Goal: Task Accomplishment & Management: Manage account settings

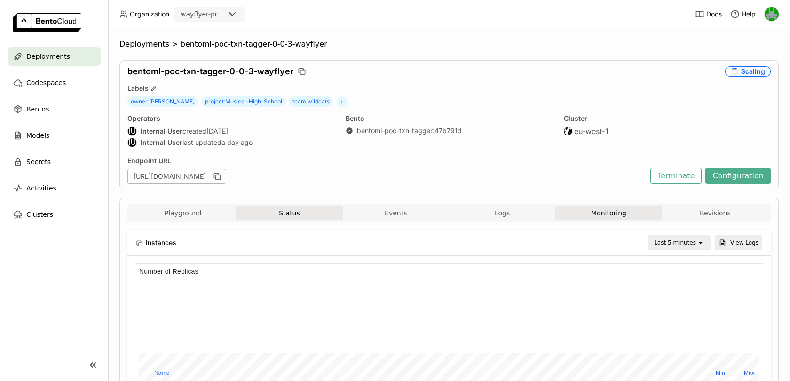
click at [288, 214] on button "Status" at bounding box center [289, 213] width 106 height 14
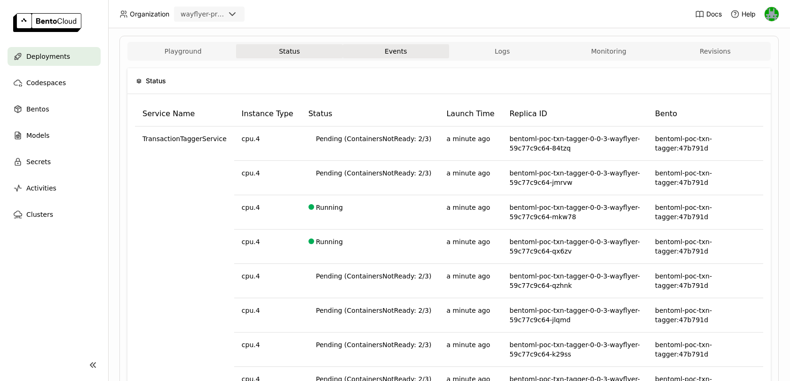
click at [395, 52] on button "Events" at bounding box center [396, 51] width 106 height 14
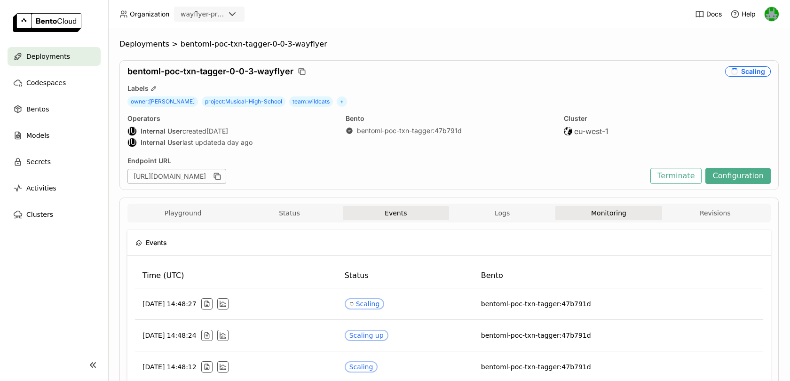
click at [609, 212] on button "Monitoring" at bounding box center [608, 213] width 106 height 14
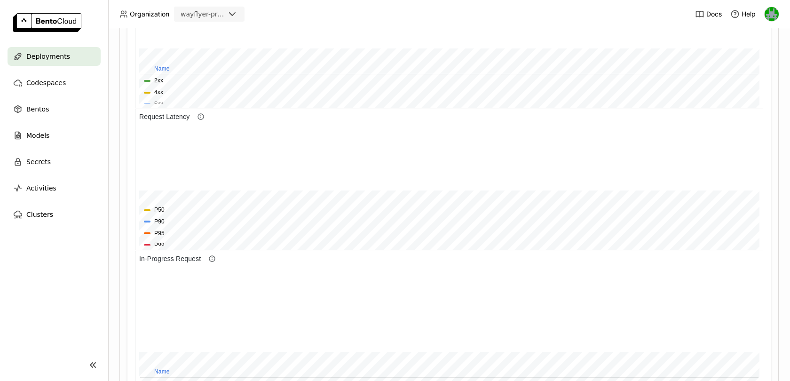
scroll to position [356, 0]
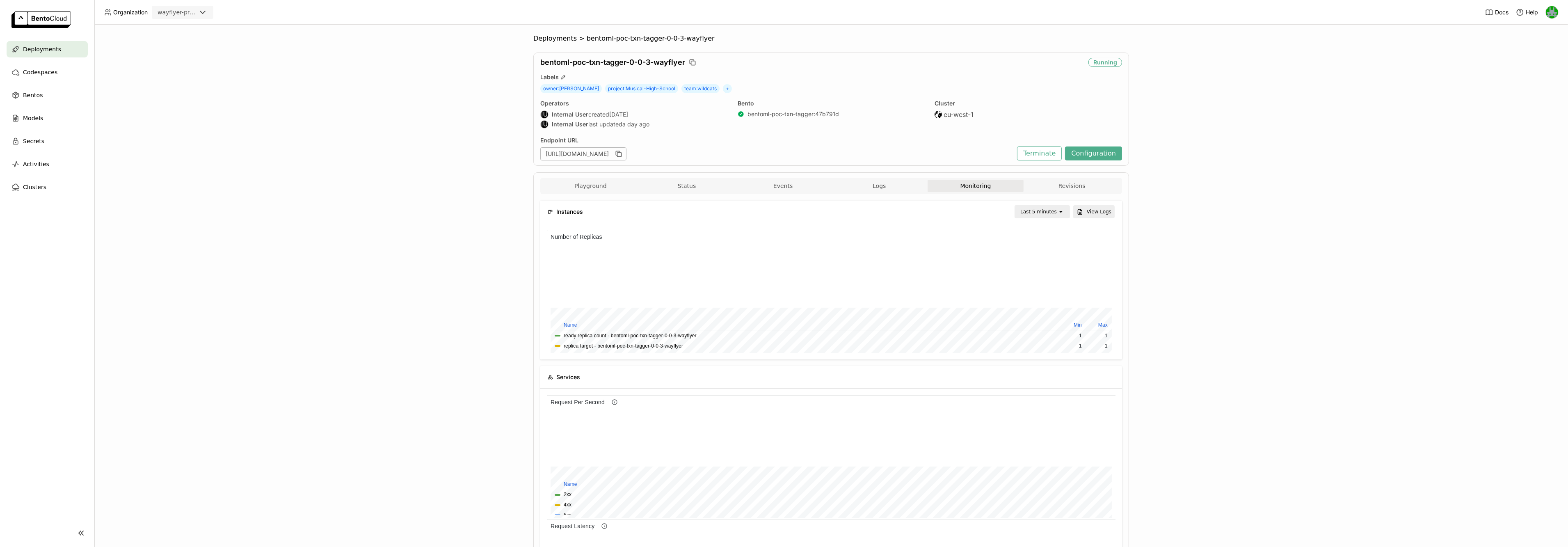
drag, startPoint x: 678, startPoint y: 154, endPoint x: 716, endPoint y: 151, distance: 38.1
click at [759, 145] on div "Endpoint URL https://bentoml-poc-txn-tagger-0-0-3-wayflyer.prod.bentoml.wayflye…" at bounding box center [777, 148] width 473 height 24
click at [627, 151] on div "[URL][DOMAIN_NAME]" at bounding box center [583, 154] width 86 height 13
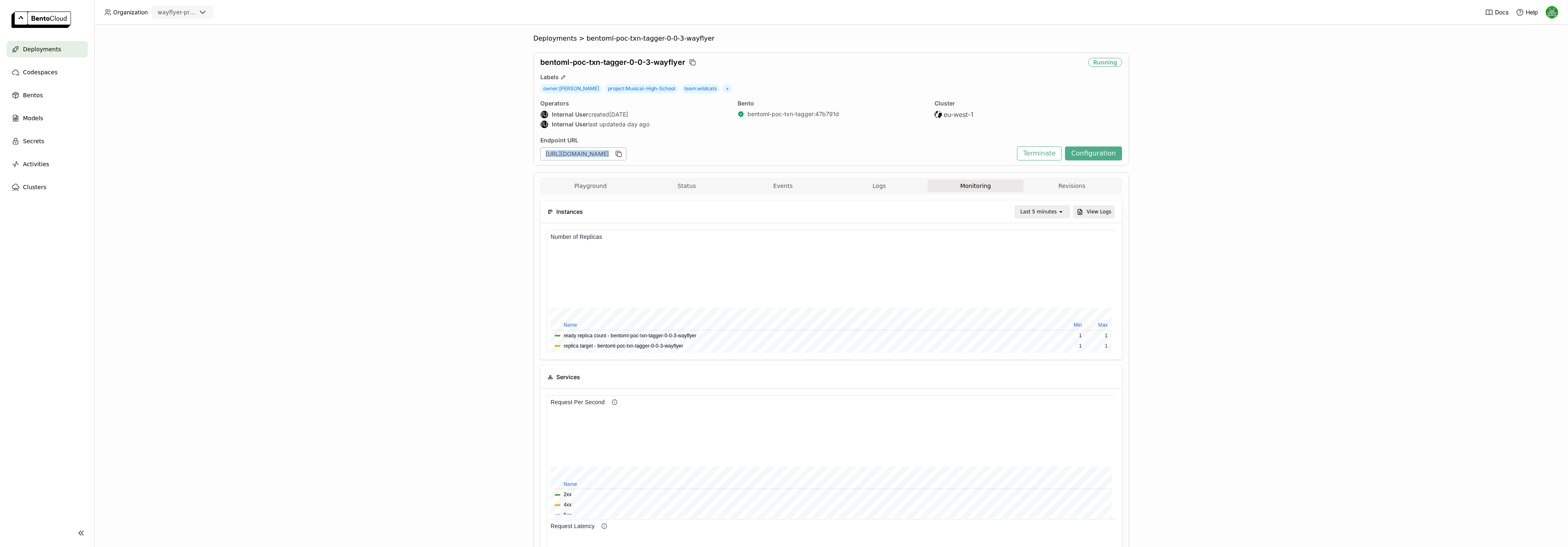
click at [627, 151] on div "[URL][DOMAIN_NAME]" at bounding box center [583, 154] width 86 height 13
copy div "[URL][DOMAIN_NAME]"
click at [788, 189] on button "Events" at bounding box center [783, 186] width 97 height 12
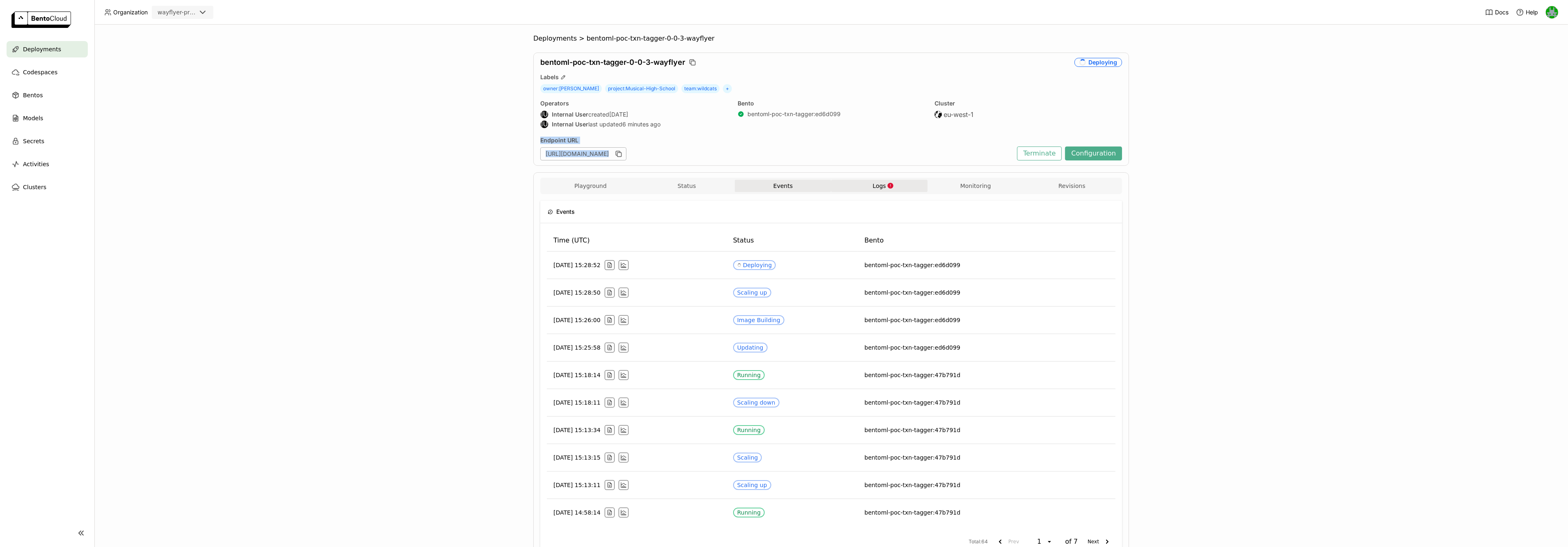
click at [877, 183] on span "Logs" at bounding box center [879, 186] width 13 height 7
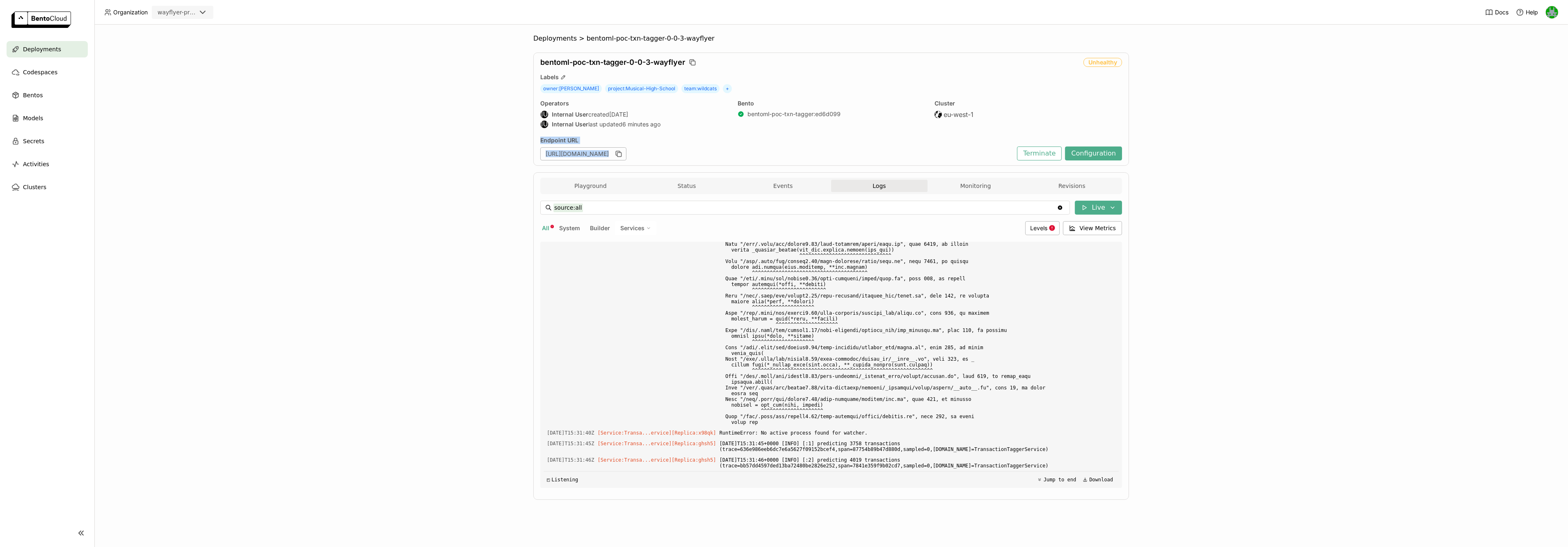
scroll to position [16721, 0]
click at [771, 187] on button "Events" at bounding box center [783, 186] width 97 height 12
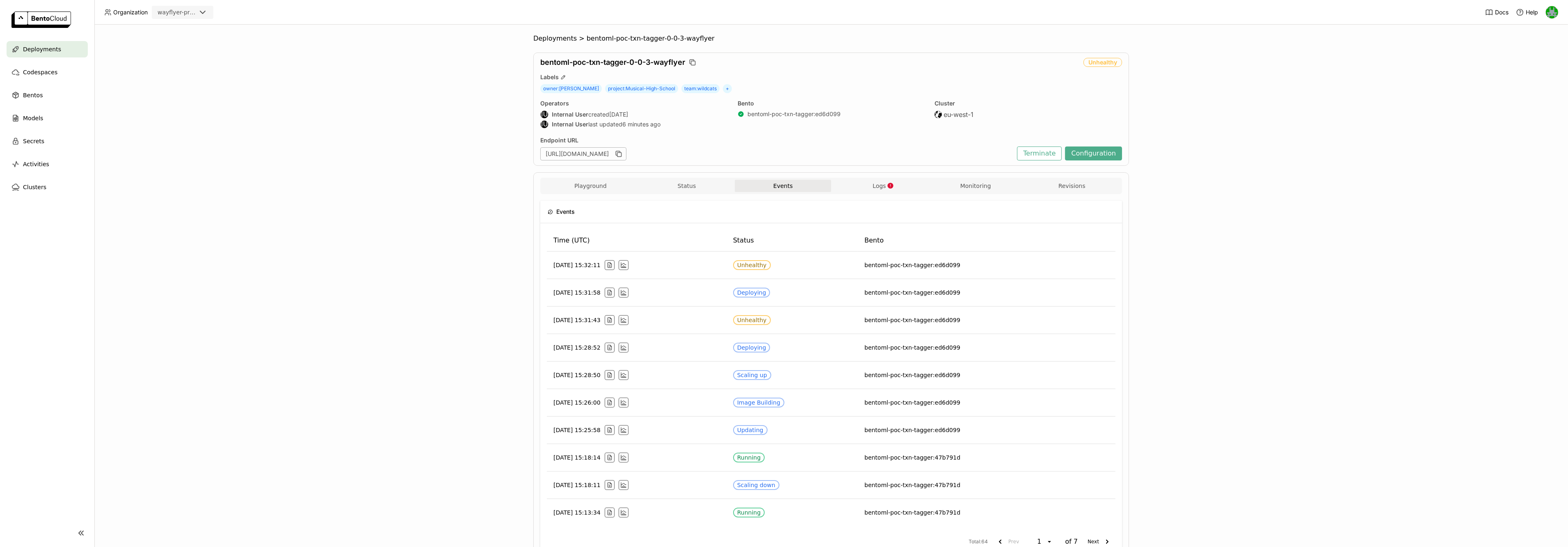
click at [888, 194] on div "Playground Status Events Logs Monitoring Revisions" at bounding box center [832, 187] width 578 height 14
drag, startPoint x: 884, startPoint y: 187, endPoint x: 834, endPoint y: 240, distance: 72.9
click at [884, 187] on span "Logs" at bounding box center [879, 186] width 13 height 7
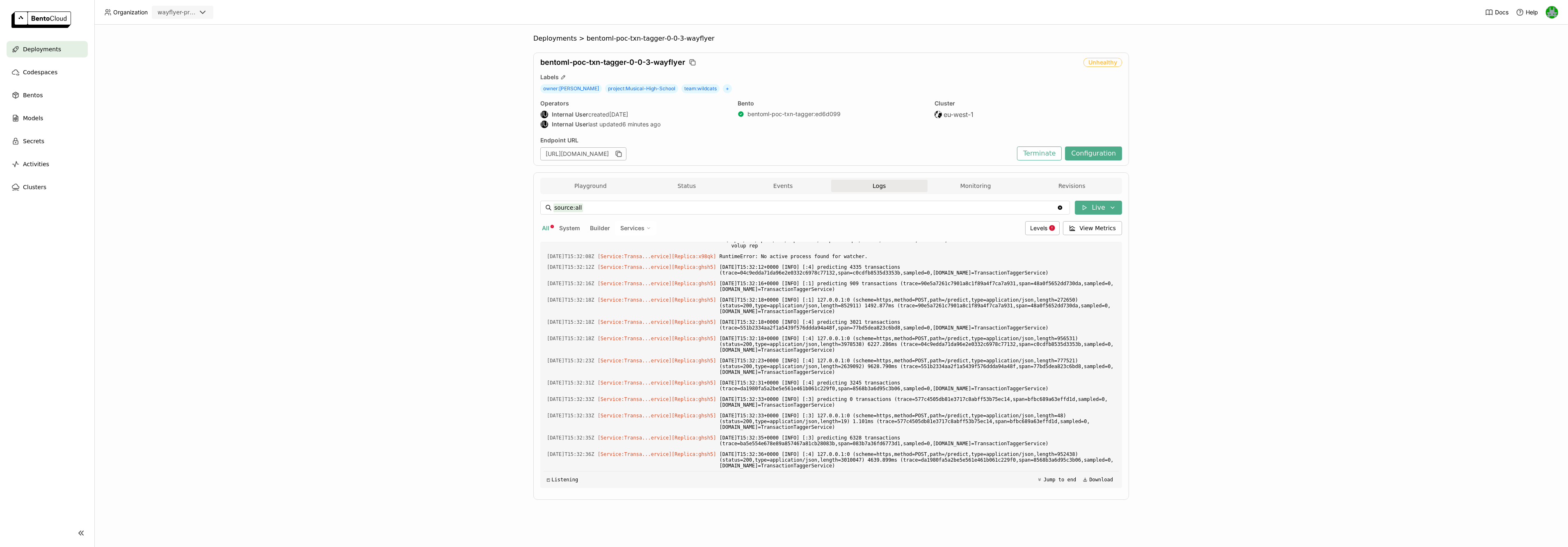
scroll to position [17717, 0]
drag, startPoint x: 979, startPoint y: 182, endPoint x: 1043, endPoint y: 183, distance: 64.0
click at [978, 182] on button "Monitoring" at bounding box center [976, 186] width 97 height 12
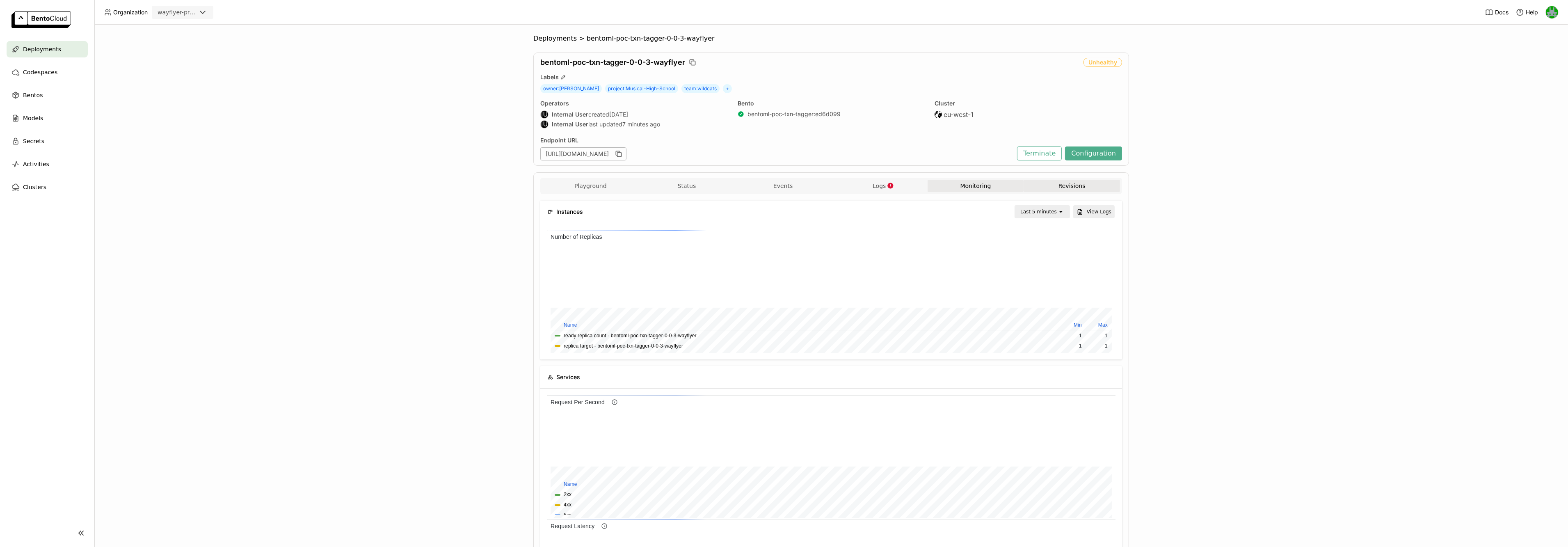
click at [1050, 183] on button "Revisions" at bounding box center [1072, 186] width 97 height 12
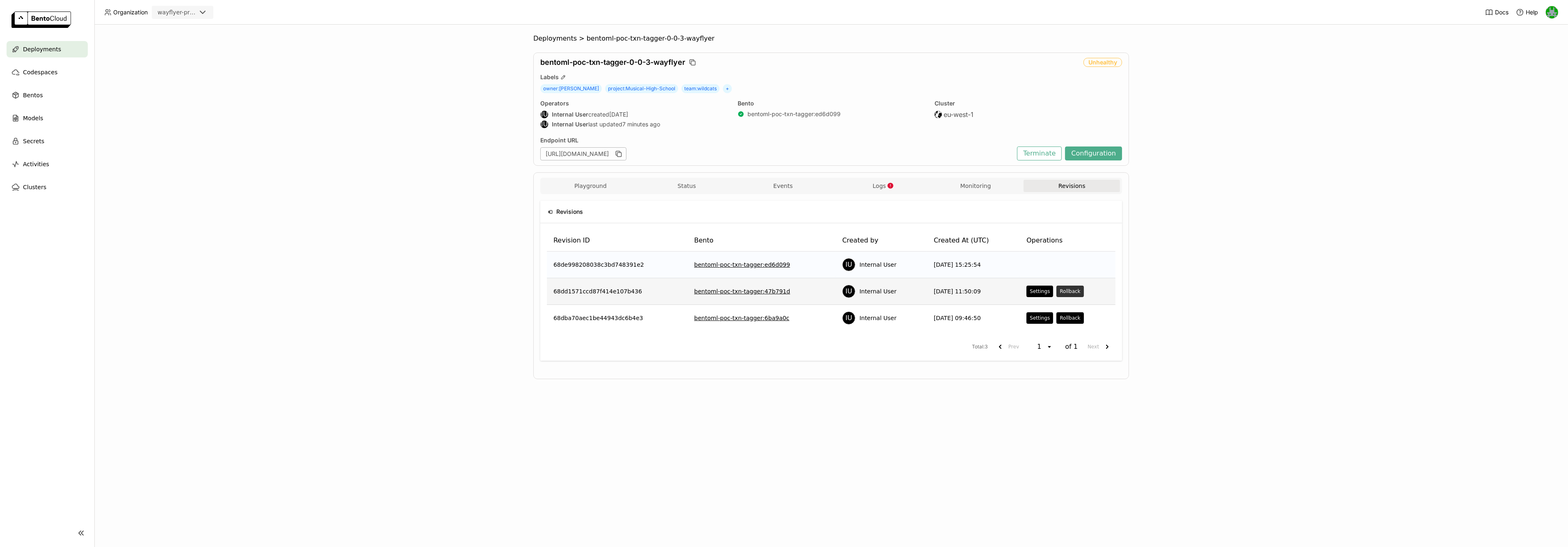
click at [1079, 293] on div "Rollback" at bounding box center [1071, 291] width 21 height 7
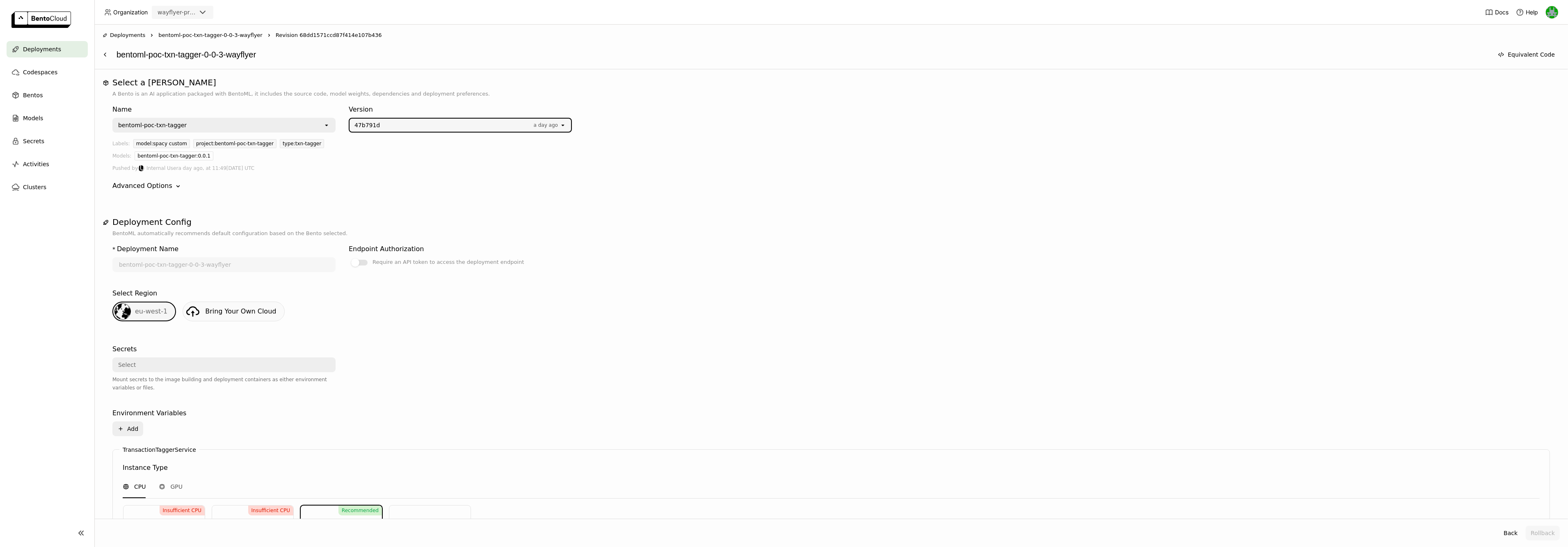
click at [559, 126] on "] "Selected [object Object]." at bounding box center [559, 125] width 1 height 8
click at [524, 158] on span "47b791d" at bounding box center [444, 156] width 179 height 8
click at [1544, 529] on button "Rollback" at bounding box center [1543, 532] width 34 height 15
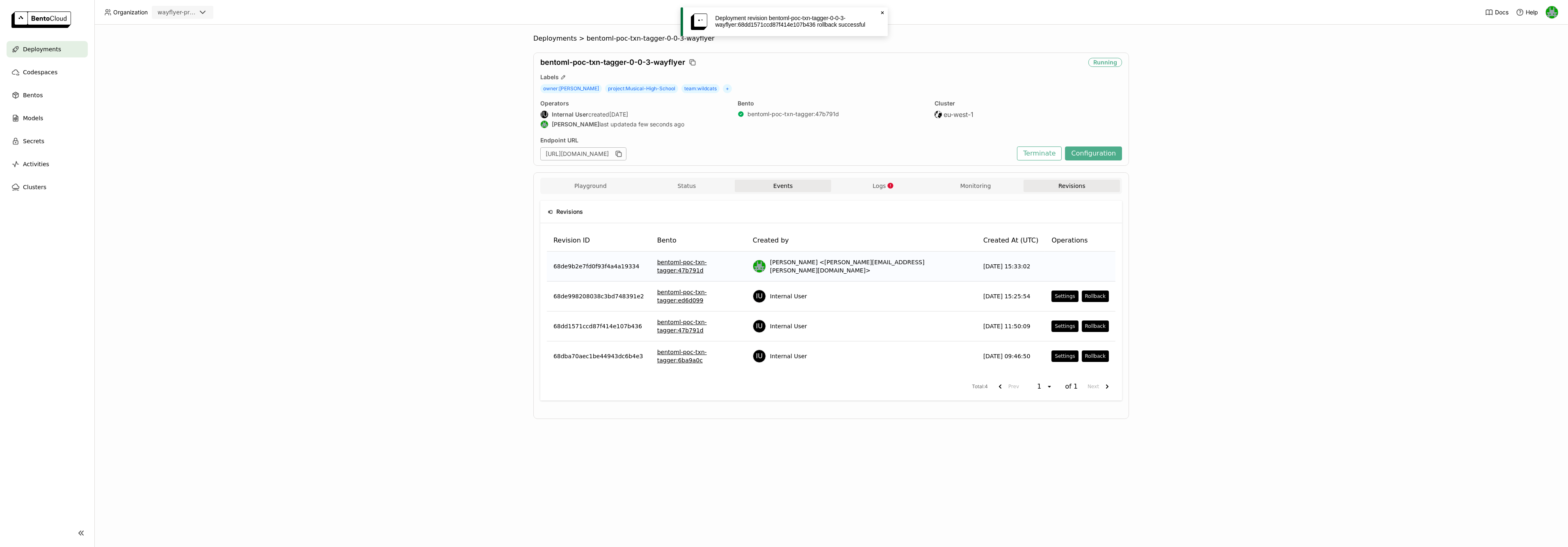
click at [788, 187] on button "Events" at bounding box center [783, 186] width 97 height 12
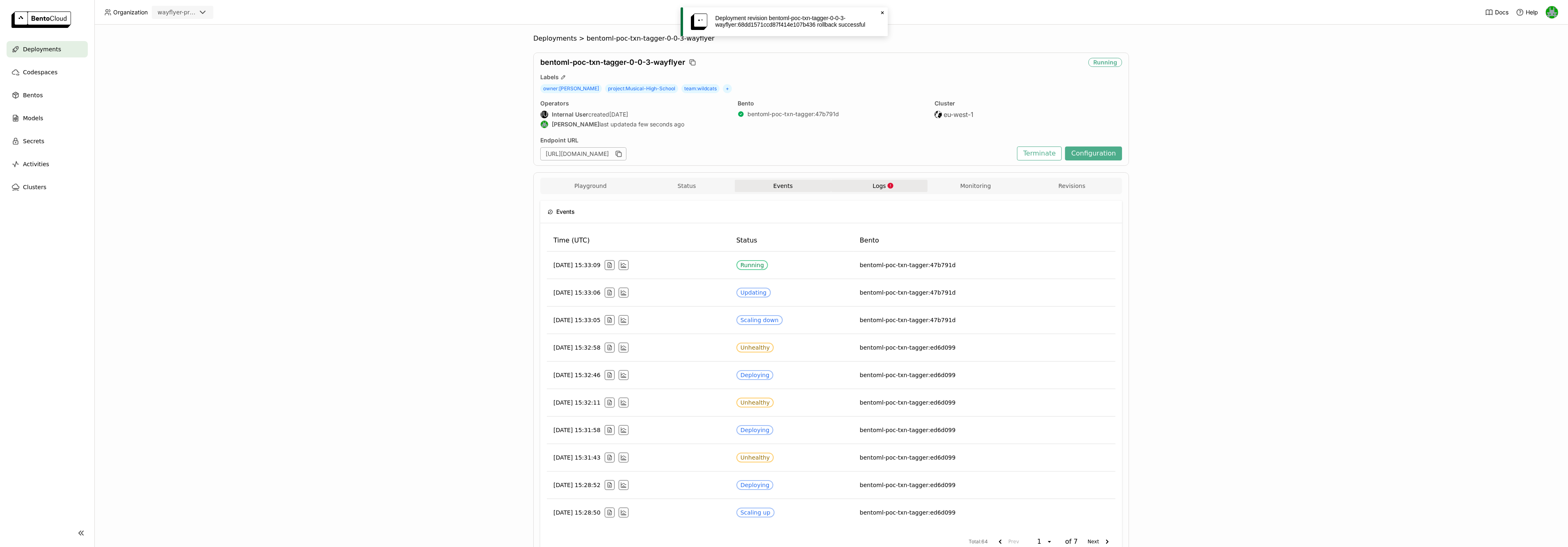
click at [865, 180] on button "Logs" at bounding box center [880, 186] width 97 height 12
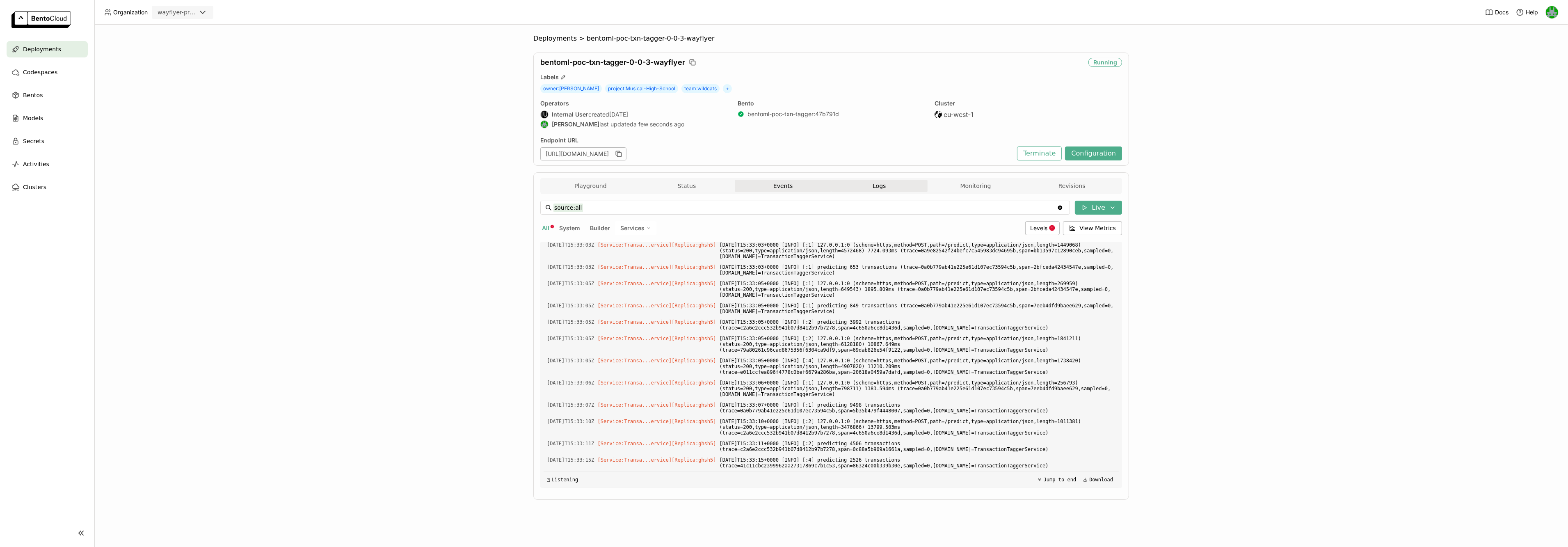
scroll to position [3271, 0]
click at [767, 192] on button "Events" at bounding box center [783, 186] width 97 height 12
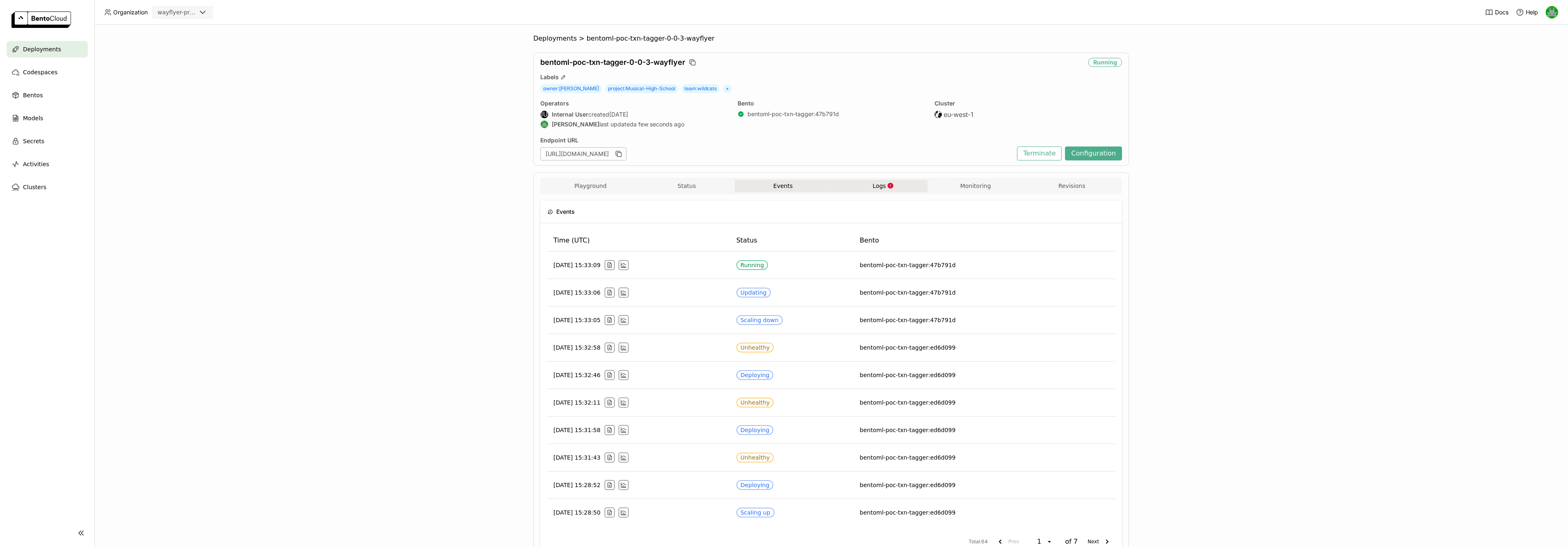
click at [863, 187] on button "Logs" at bounding box center [880, 186] width 97 height 12
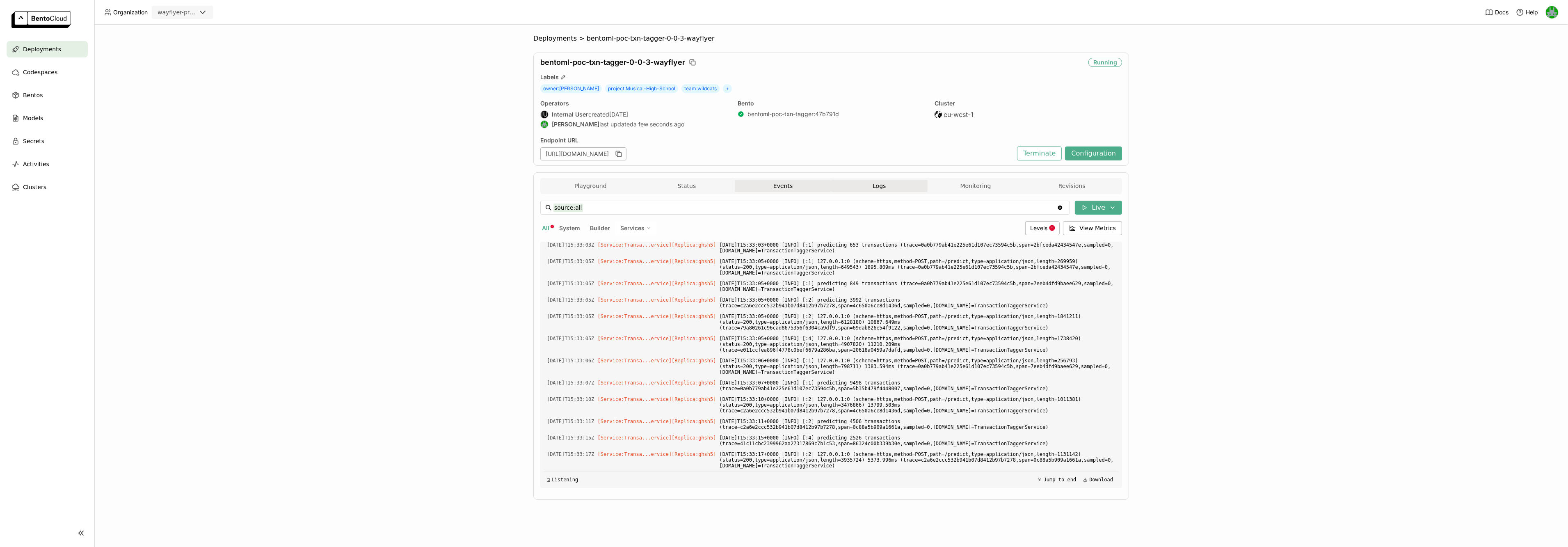
scroll to position [3303, 0]
click at [1051, 189] on button "Revisions" at bounding box center [1072, 186] width 97 height 12
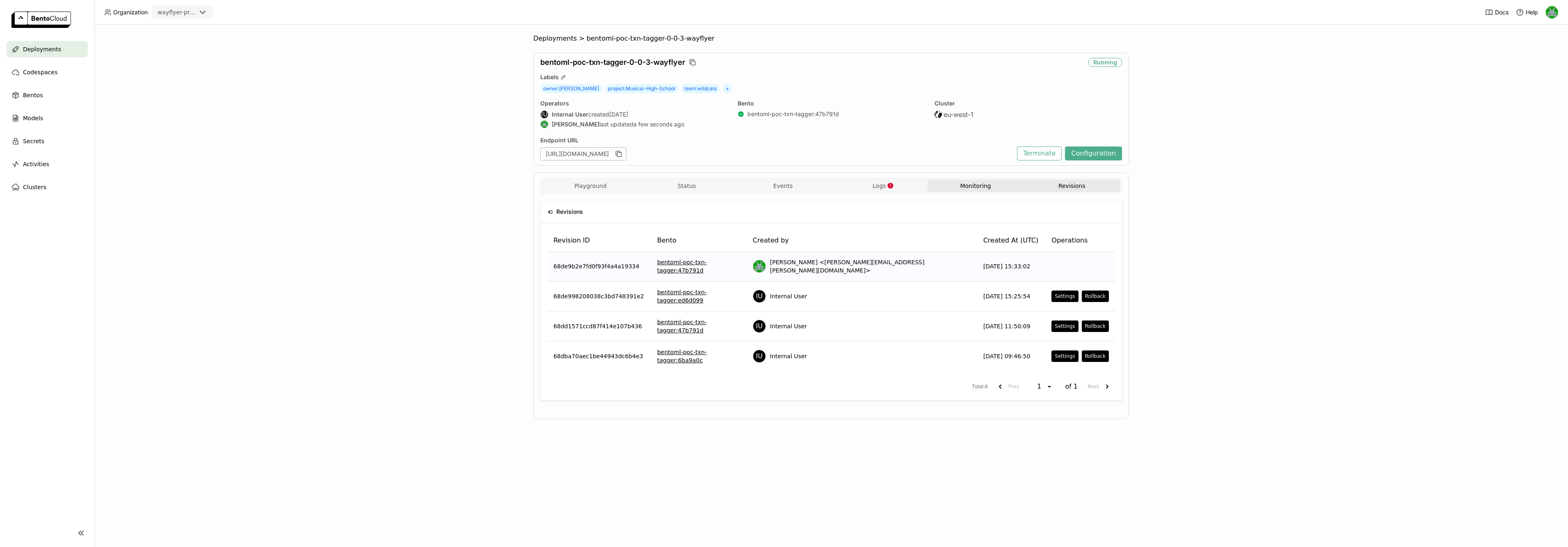
click at [976, 190] on button "Monitoring" at bounding box center [976, 186] width 97 height 12
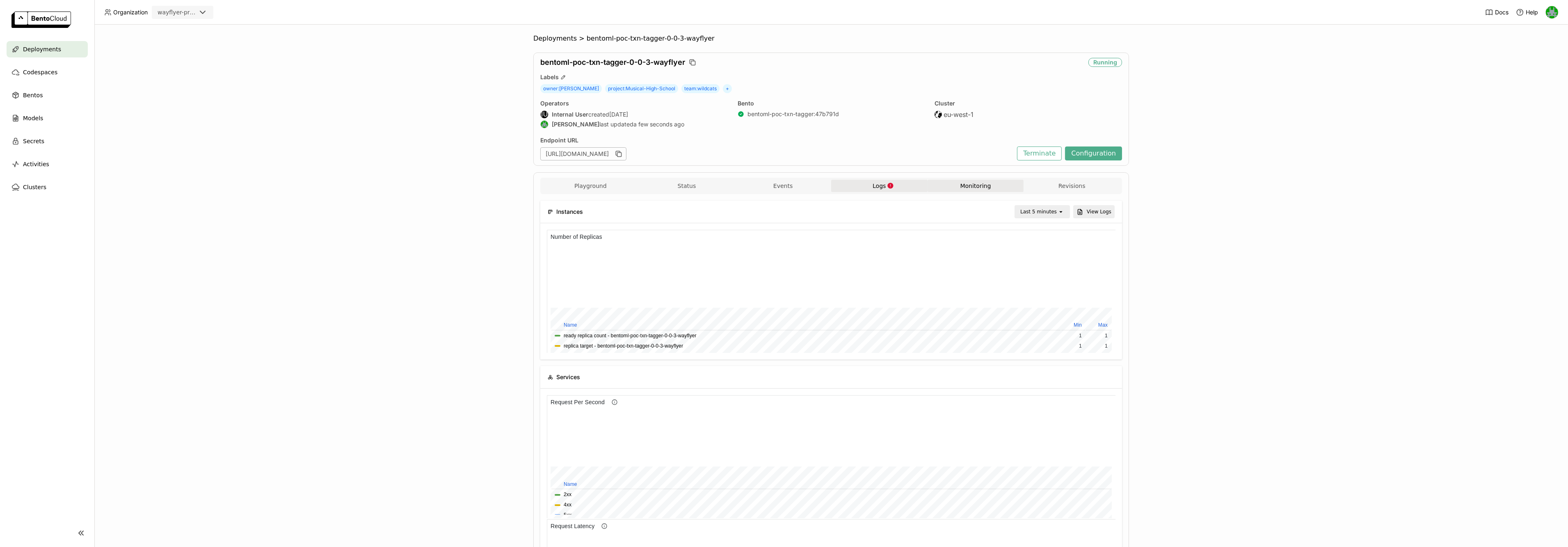
click at [850, 184] on button "Logs" at bounding box center [880, 186] width 97 height 12
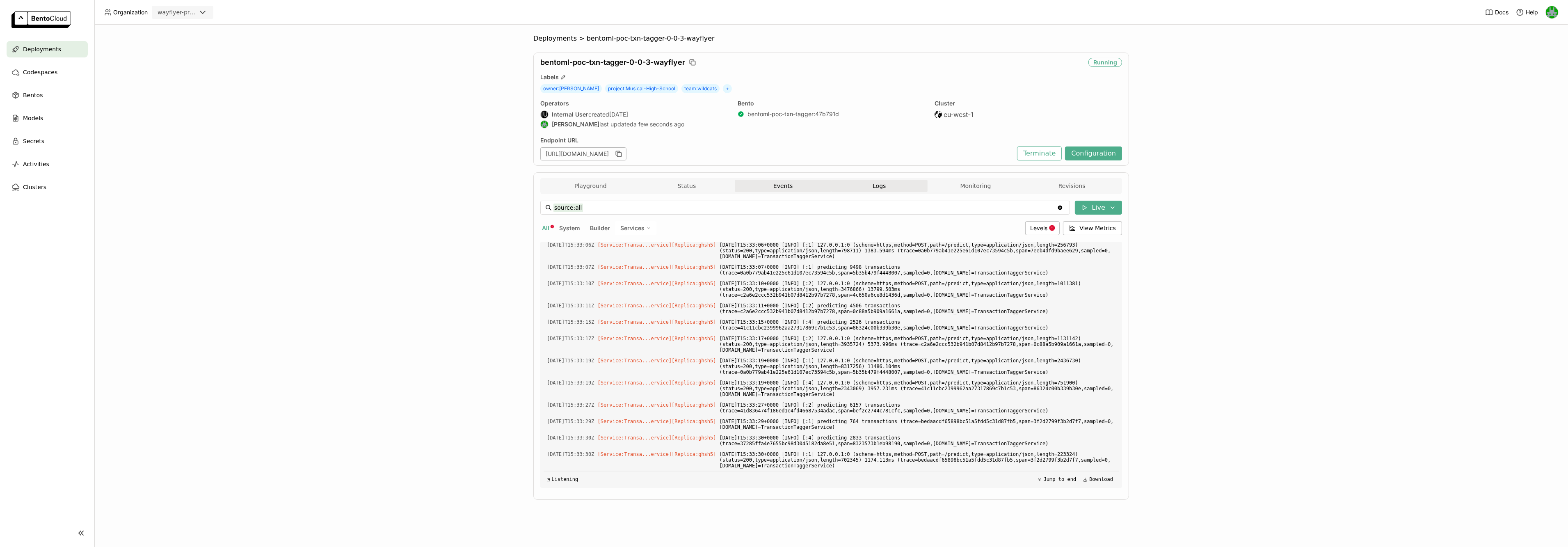
click at [793, 185] on button "Events" at bounding box center [783, 186] width 97 height 12
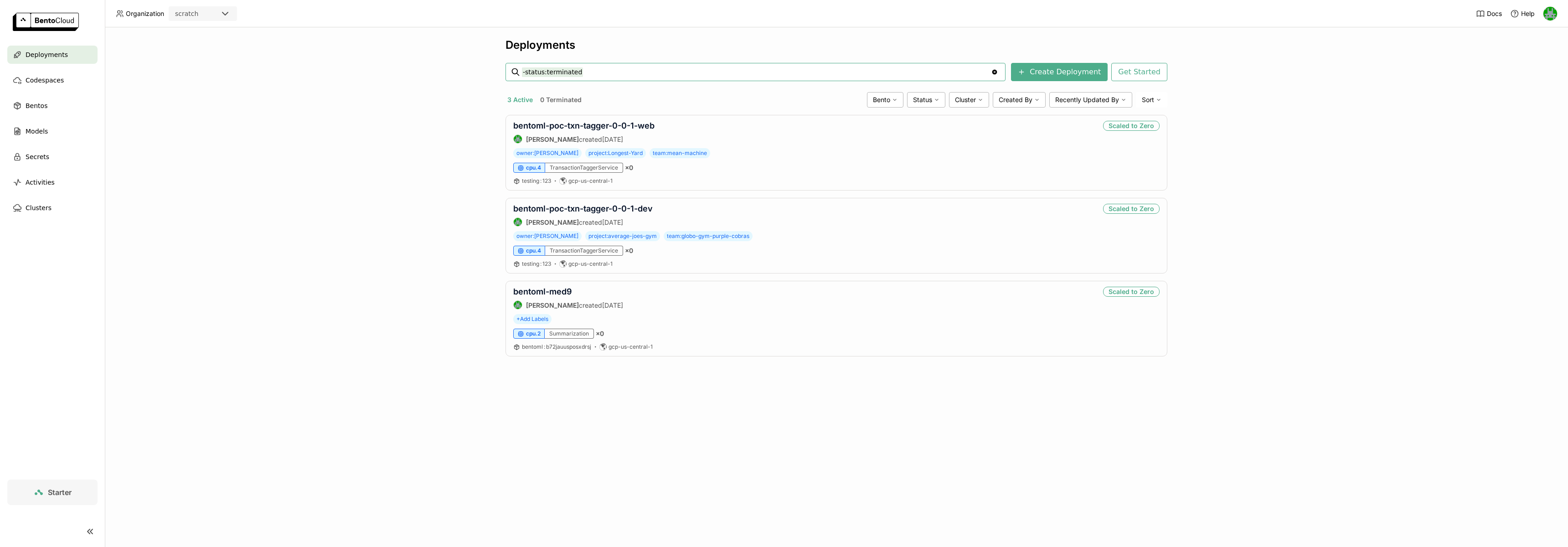
click at [212, 21] on header "Organization scratch Docs Help" at bounding box center [784, 14] width 1568 height 27
click at [208, 18] on div "scratch" at bounding box center [195, 14] width 50 height 13
click at [209, 53] on div "wayflyer-prod" at bounding box center [203, 57] width 53 height 9
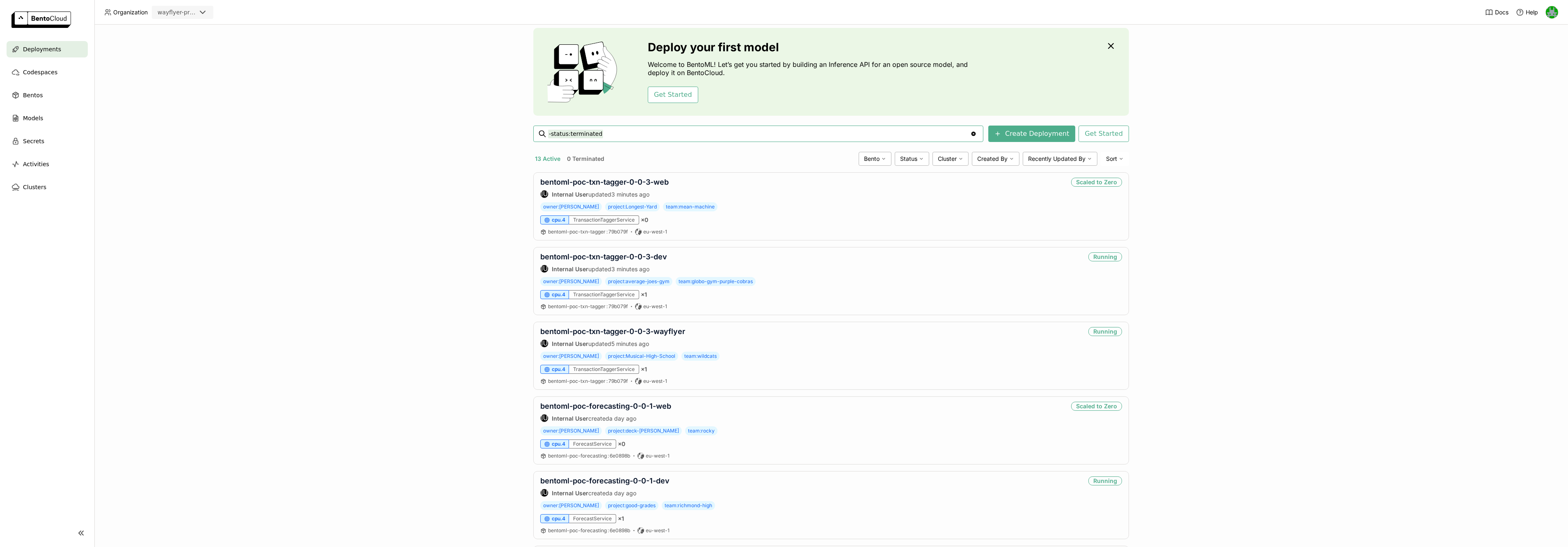
scroll to position [40, 0]
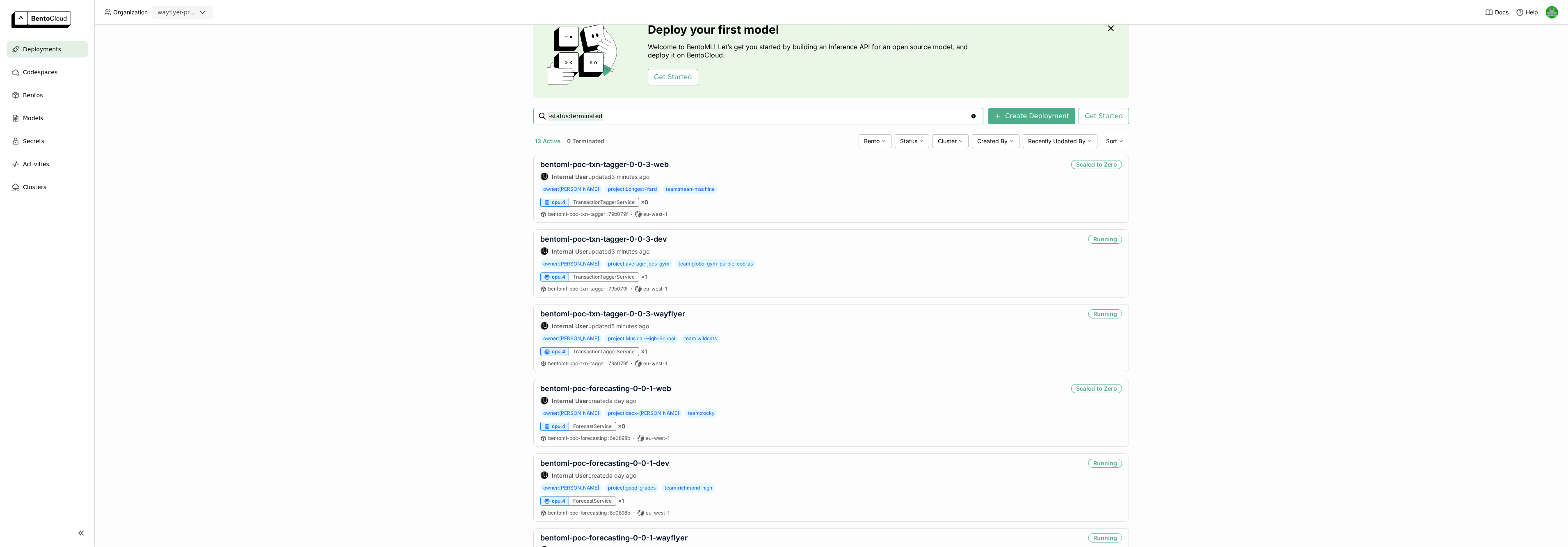
click at [461, 224] on div "Deployments Deploy your first model Welcome to BentoML! Let’s get you started b…" at bounding box center [831, 285] width 1474 height 523
click at [613, 312] on link "bentoml-poc-txn-tagger-0-0-3-wayflyer" at bounding box center [613, 314] width 145 height 9
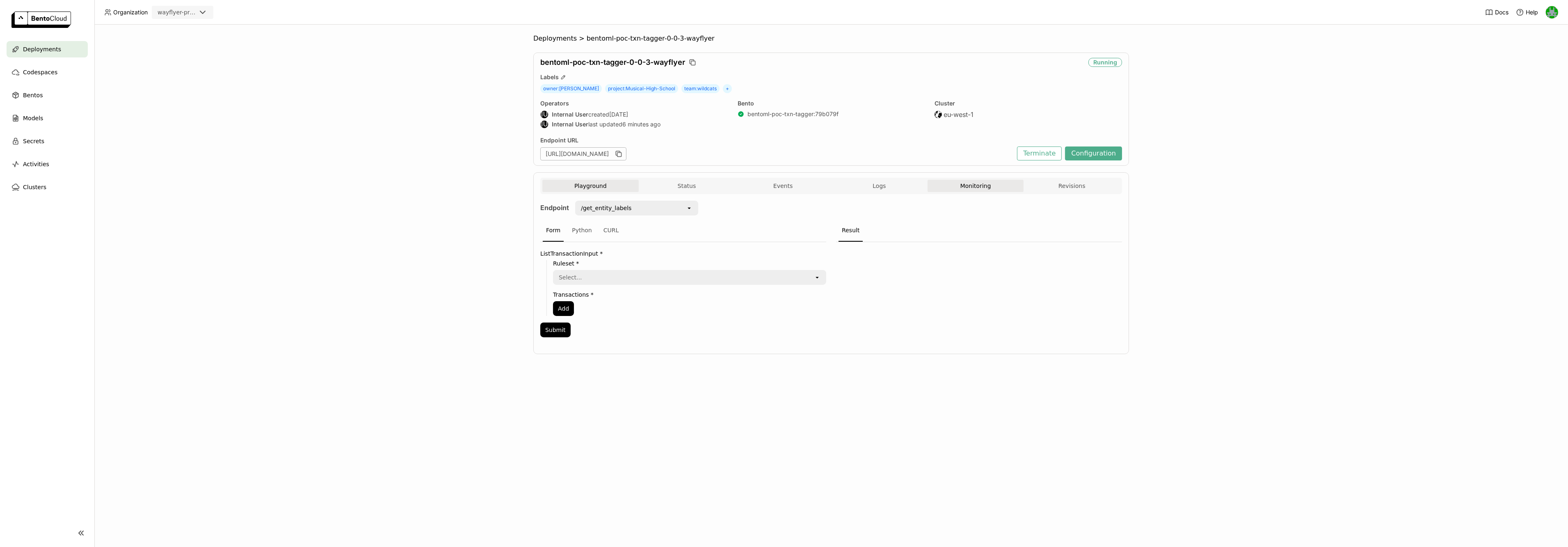
click at [970, 191] on button "Monitoring" at bounding box center [976, 186] width 97 height 12
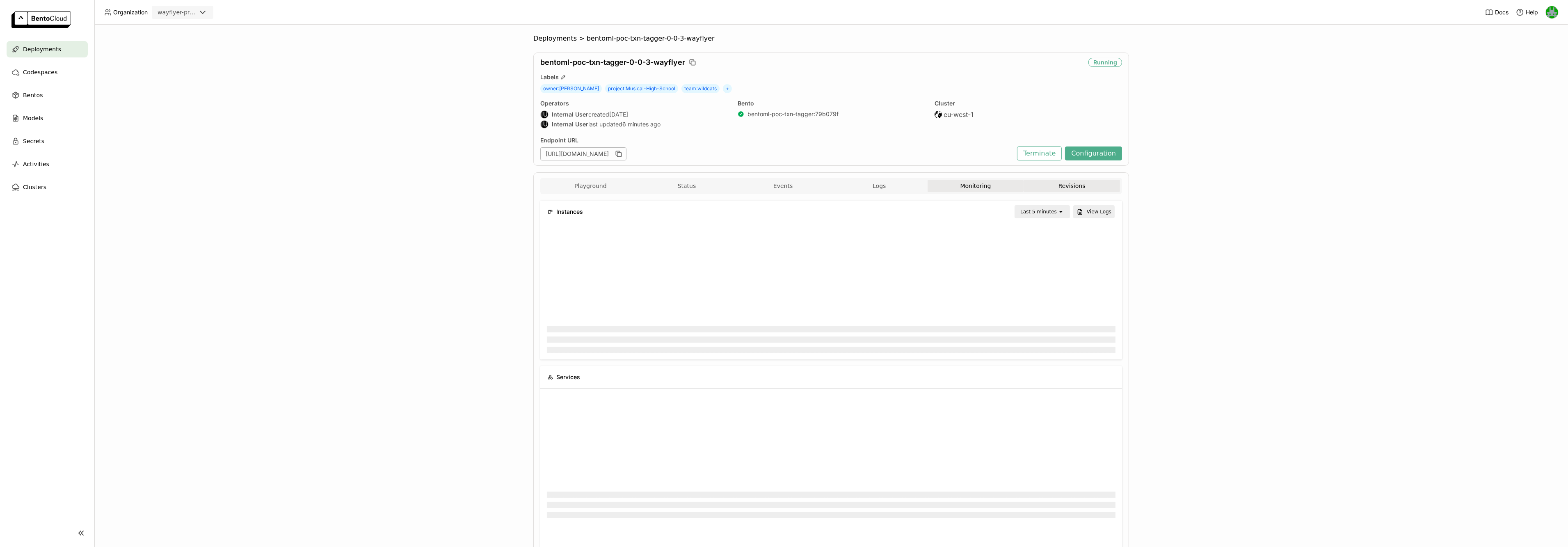
click at [1043, 188] on button "Revisions" at bounding box center [1072, 186] width 97 height 12
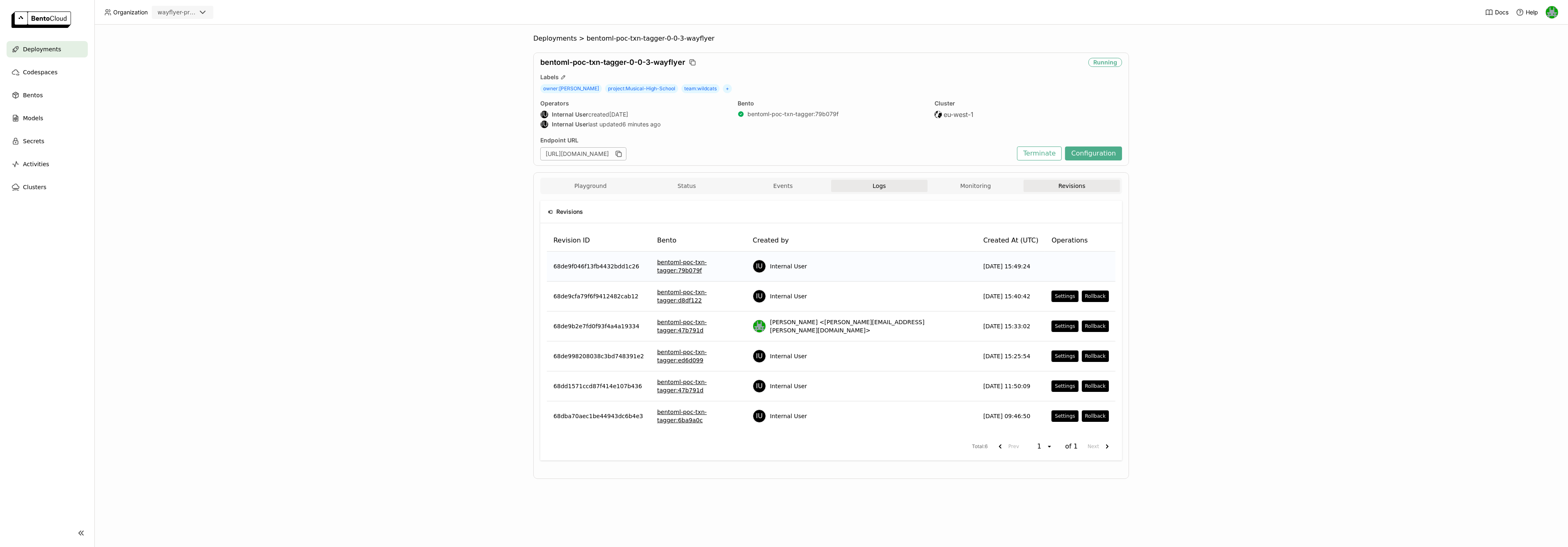
click at [970, 188] on button "Monitoring" at bounding box center [976, 186] width 97 height 12
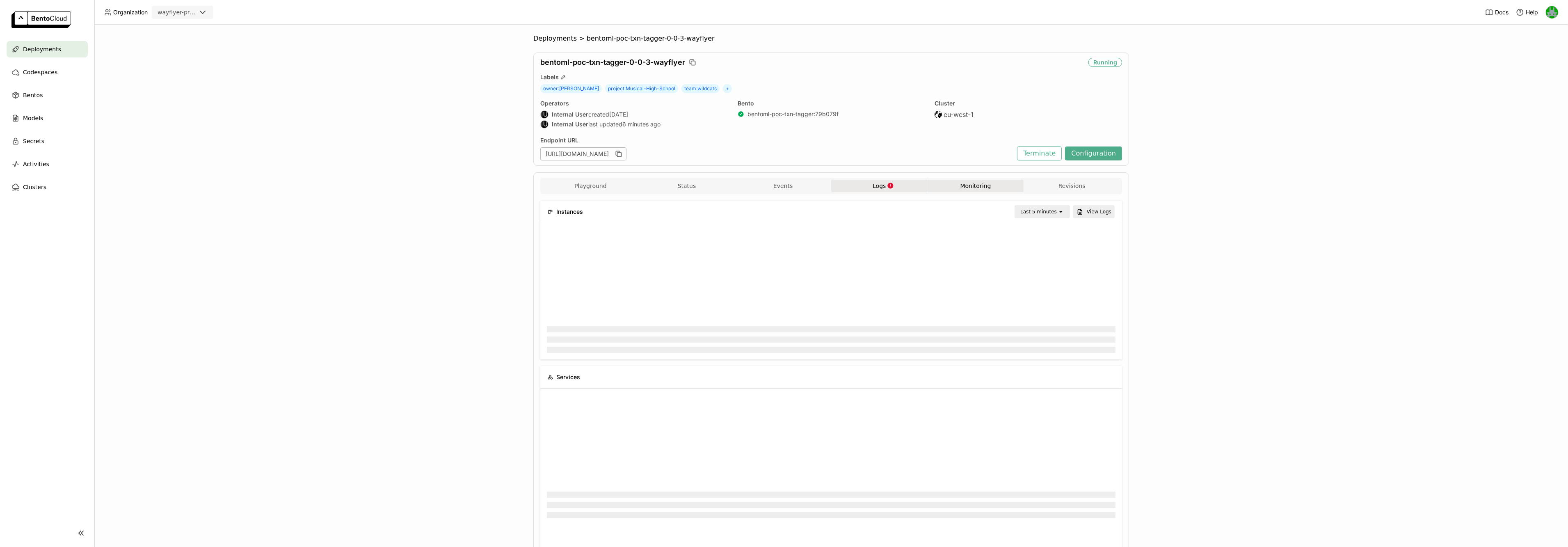
click at [846, 185] on button "Logs" at bounding box center [880, 186] width 97 height 12
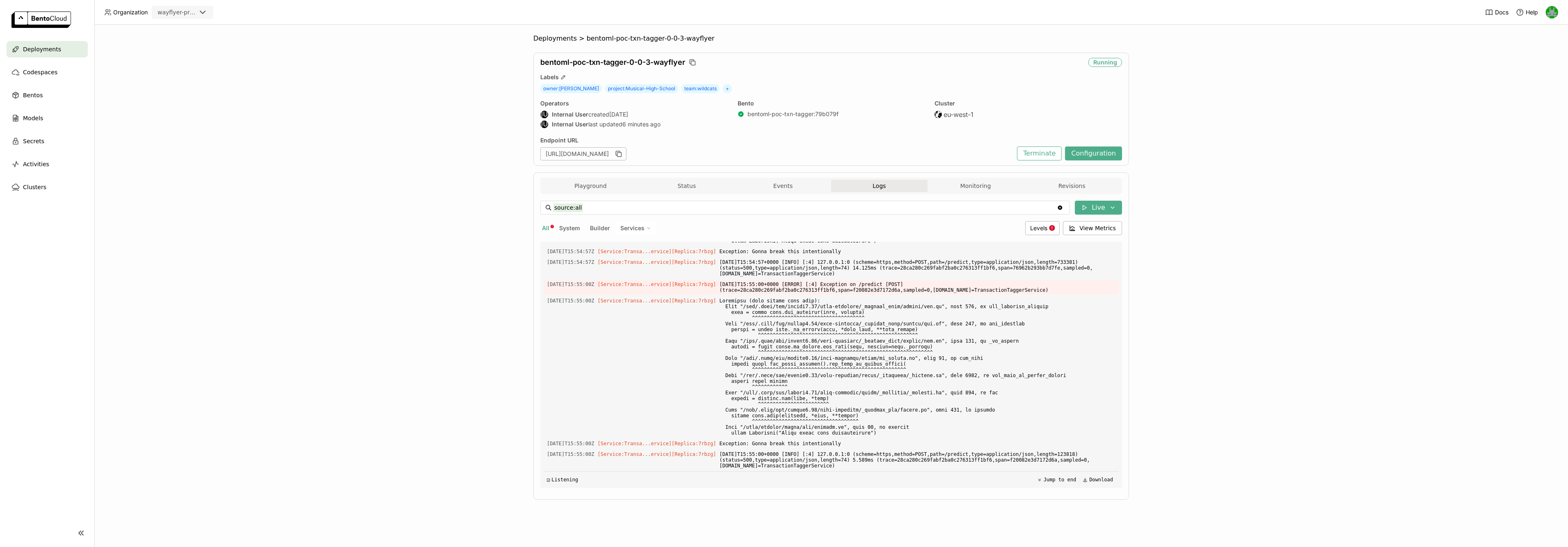
scroll to position [4921, 0]
click at [970, 185] on button "Monitoring" at bounding box center [976, 186] width 97 height 12
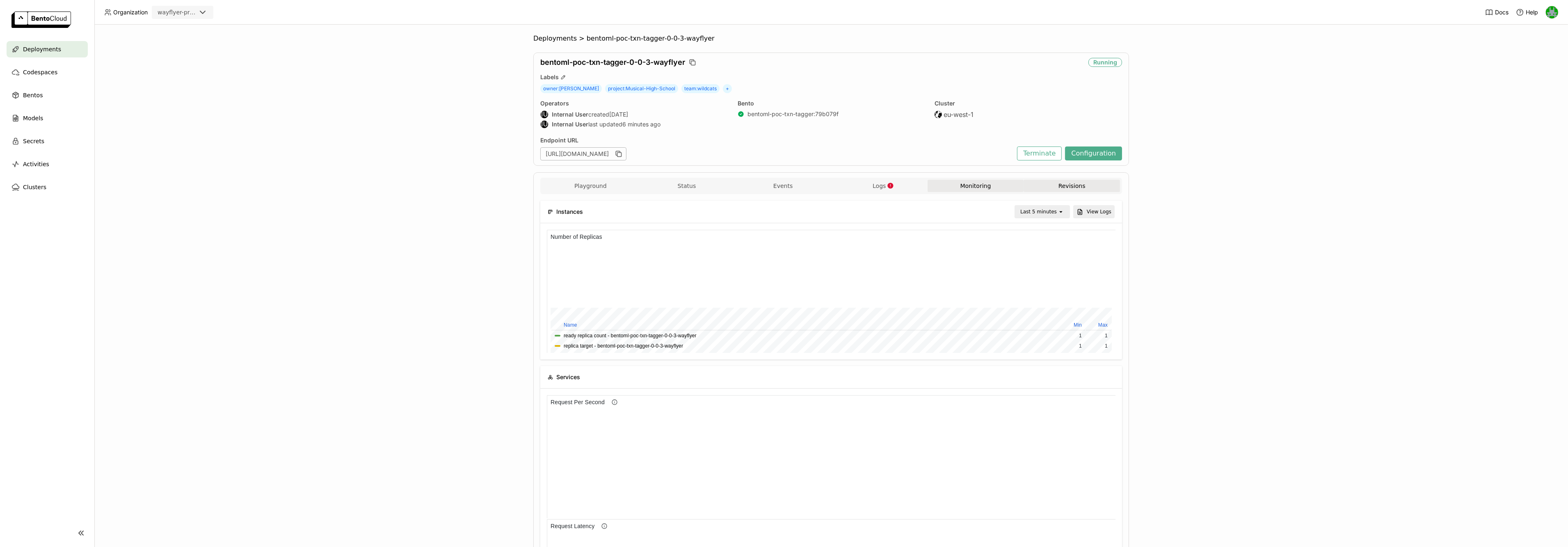
scroll to position [0, 0]
click at [1042, 186] on button "Revisions" at bounding box center [1072, 186] width 97 height 12
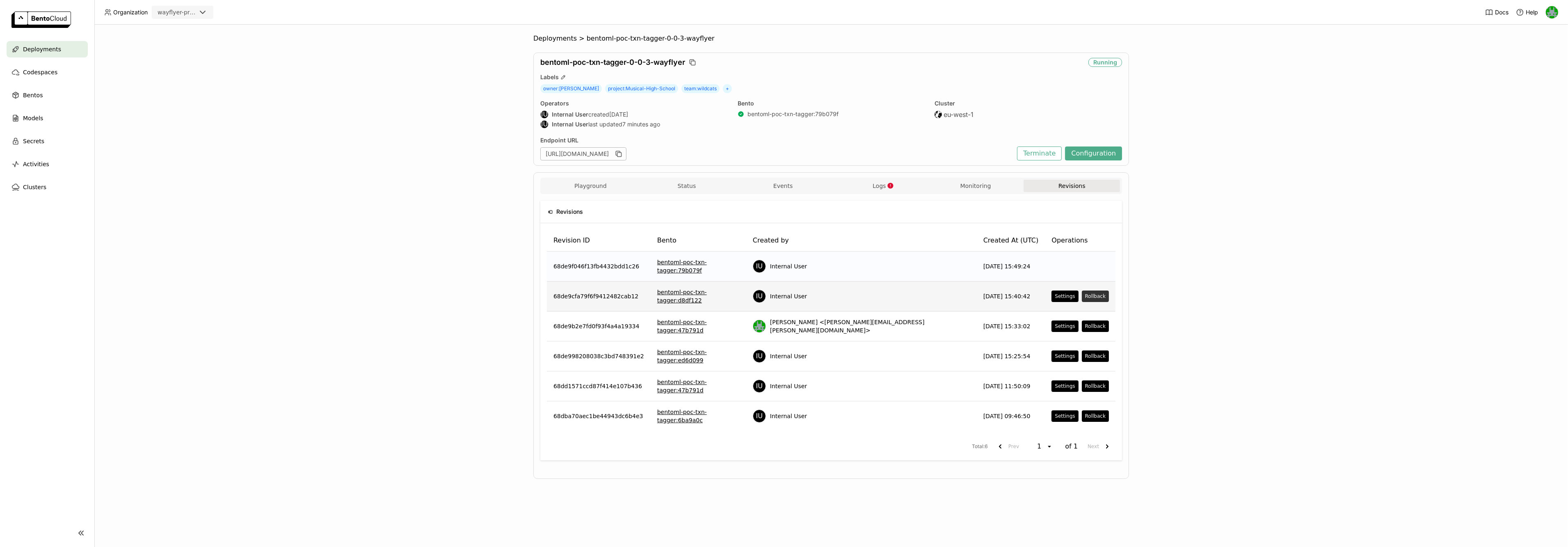
click at [1085, 293] on div "Rollback" at bounding box center [1096, 297] width 21 height 7
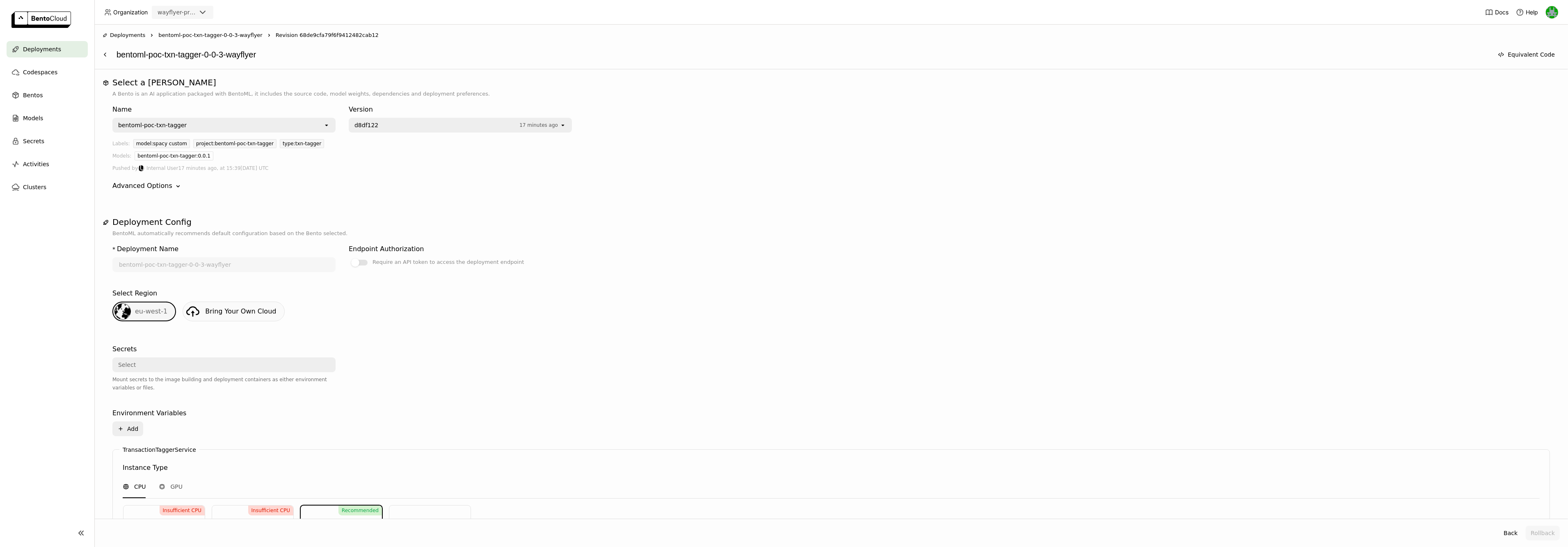
click at [549, 126] on span "17 minutes ago" at bounding box center [538, 125] width 38 height 6
click at [680, 147] on div "model:spacy custom project:bentoml-poc-txn-tagger type:txn-tagger" at bounding box center [842, 145] width 1417 height 12
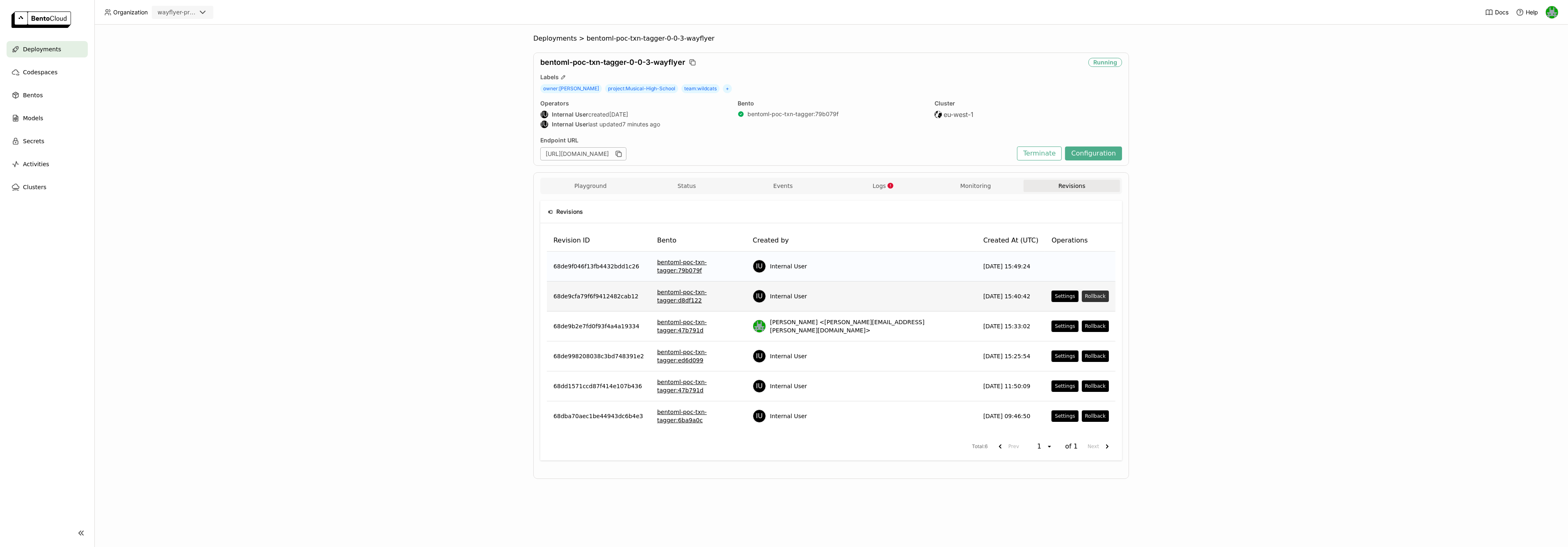
click at [1085, 293] on div "Rollback" at bounding box center [1096, 297] width 21 height 7
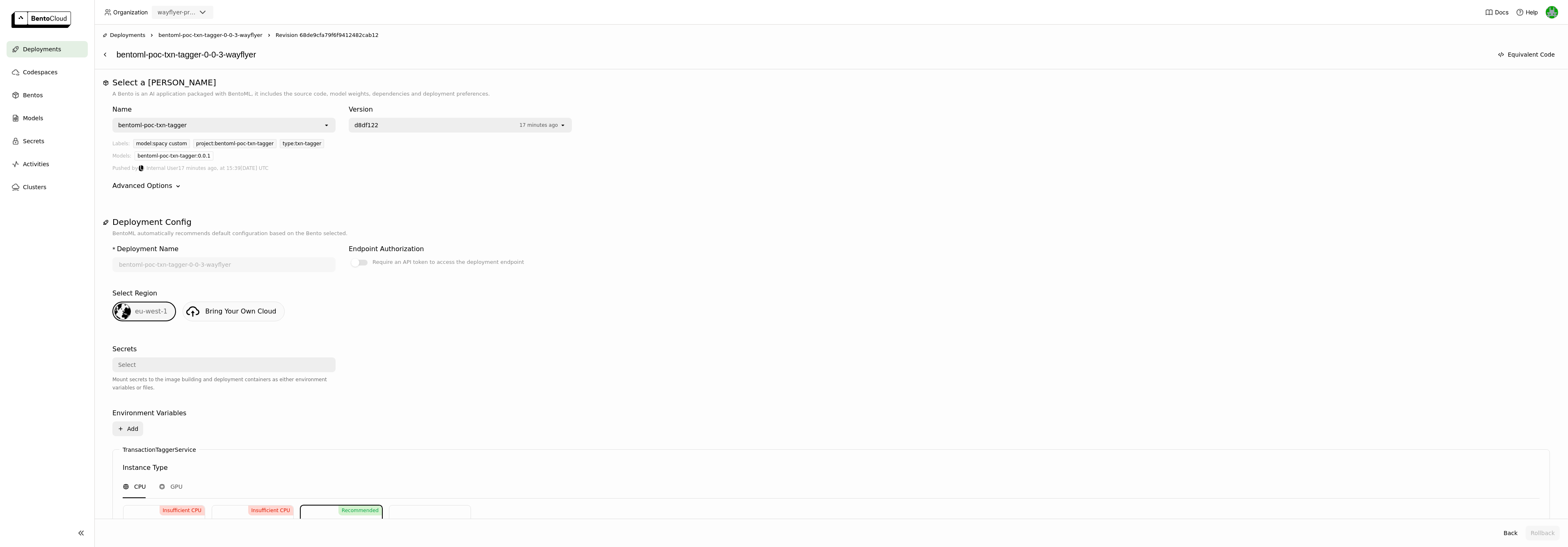
click at [442, 130] on div "d8df122 17 minutes ago" at bounding box center [455, 125] width 210 height 13
click at [427, 146] on span "79b079f" at bounding box center [426, 141] width 142 height 8
click at [433, 128] on span "79b079f" at bounding box center [422, 125] width 136 height 8
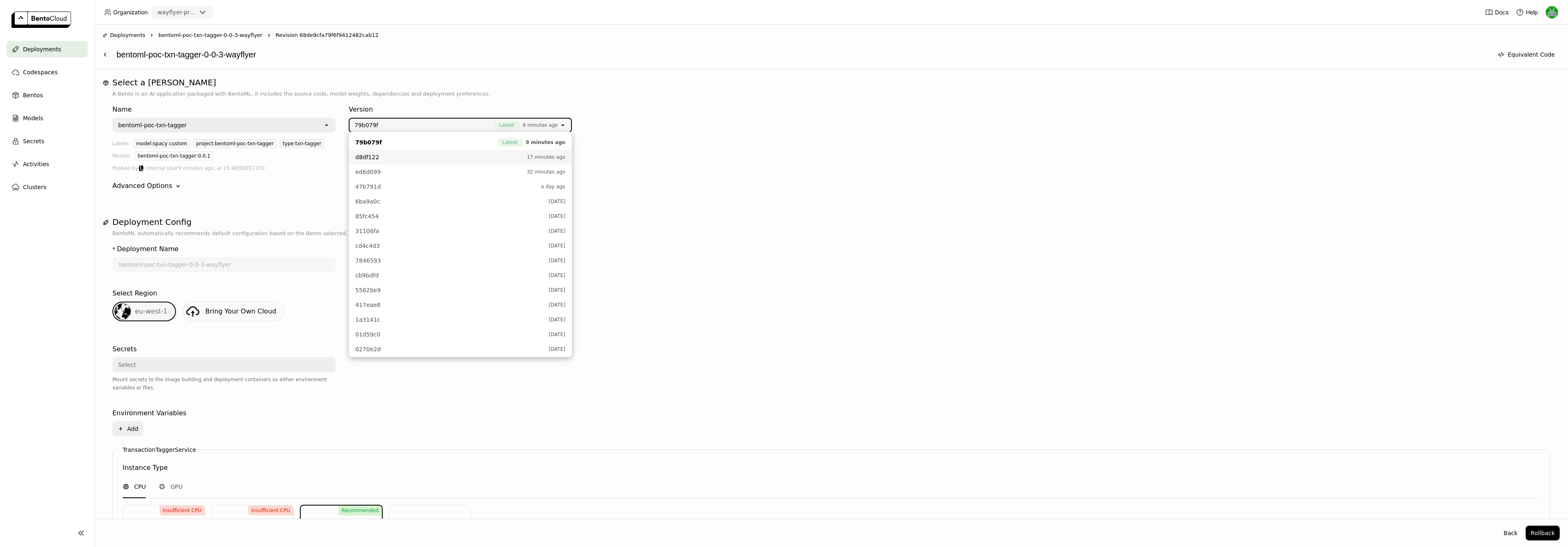
click at [422, 159] on span "d8df122" at bounding box center [439, 156] width 168 height 8
drag, startPoint x: 825, startPoint y: 248, endPoint x: 839, endPoint y: 256, distance: 16.1
click at [825, 248] on div "* Deployment Name bentoml-poc-txn-tagger-0-0-3-wayflyer Endpoint Authorization …" at bounding box center [832, 476] width 1438 height 479
click at [1548, 534] on button "Rollback" at bounding box center [1543, 532] width 34 height 15
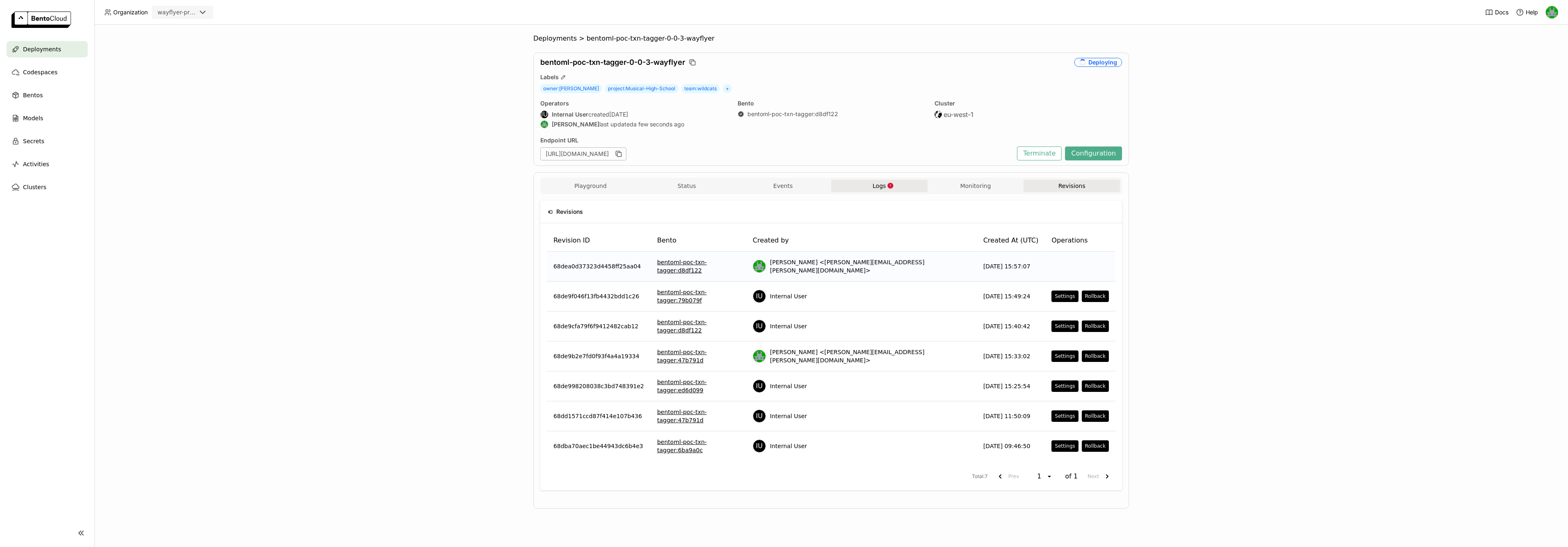
click at [870, 187] on button "Logs" at bounding box center [880, 186] width 97 height 12
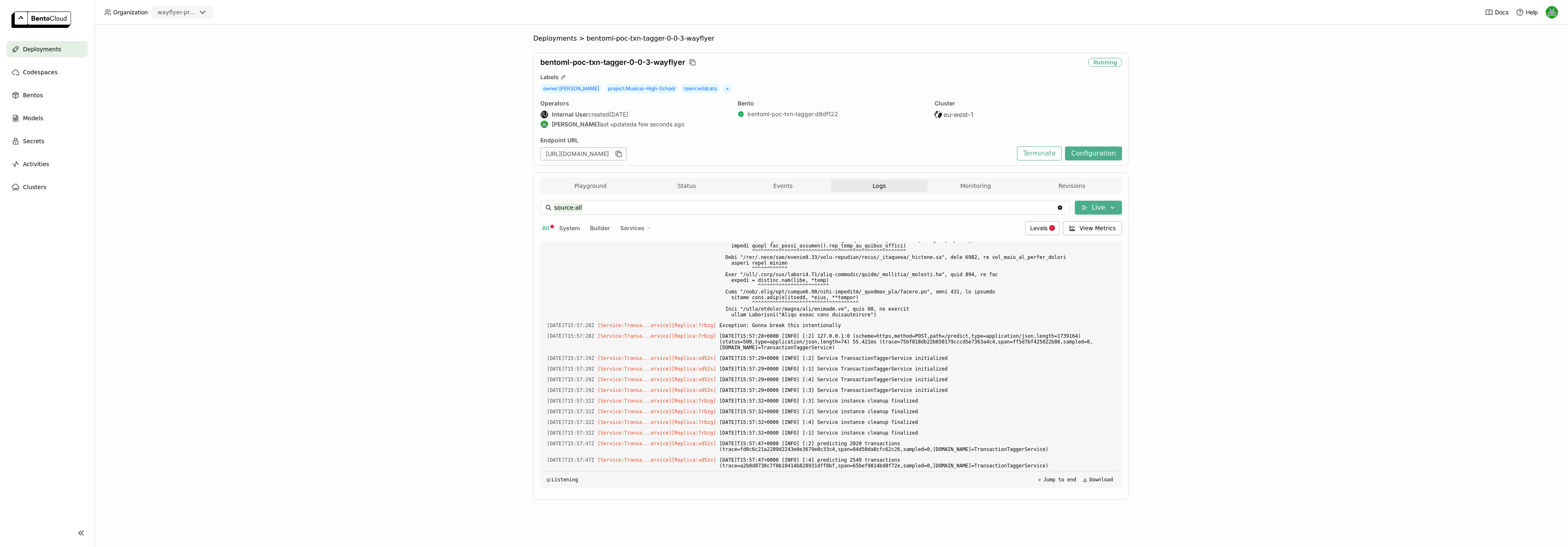
scroll to position [5644, 0]
click at [435, 228] on div "Deployments > bentoml-poc-txn-tagger-0-0-3-wayflyer bentoml-poc-txn-tagger-0-0-…" at bounding box center [831, 285] width 1474 height 523
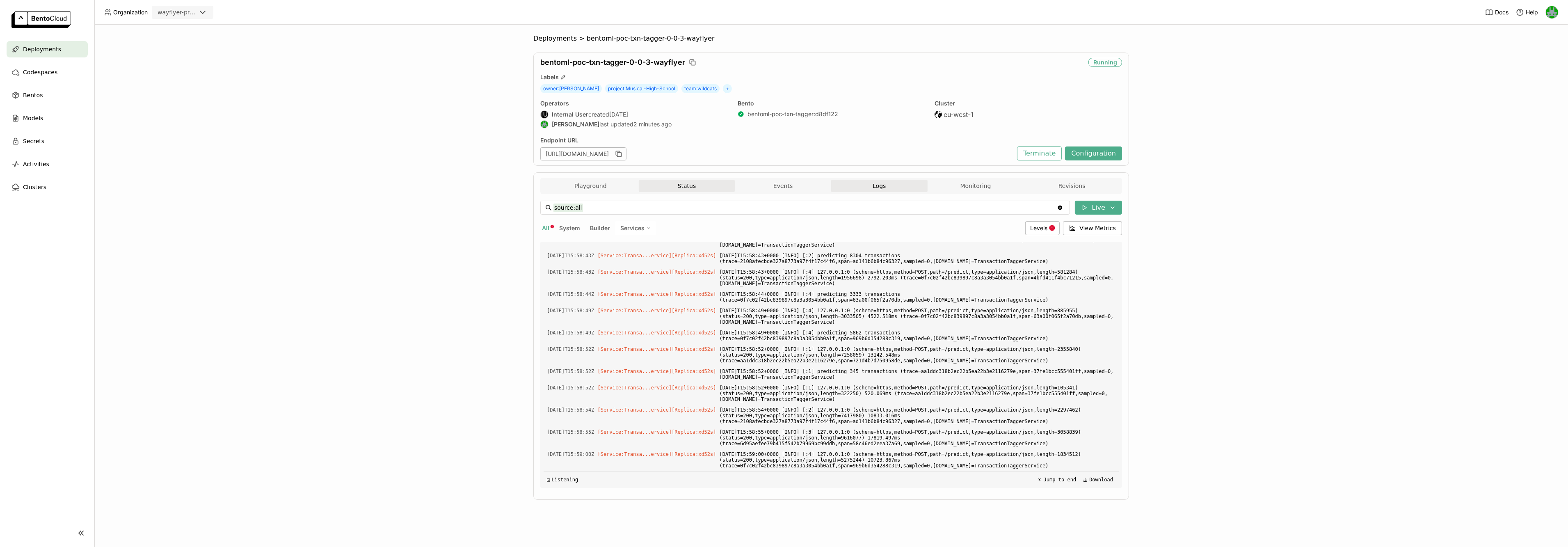
scroll to position [6440, 0]
click at [1051, 194] on div "Playground Status Events Logs Monitoring Revisions" at bounding box center [832, 187] width 578 height 14
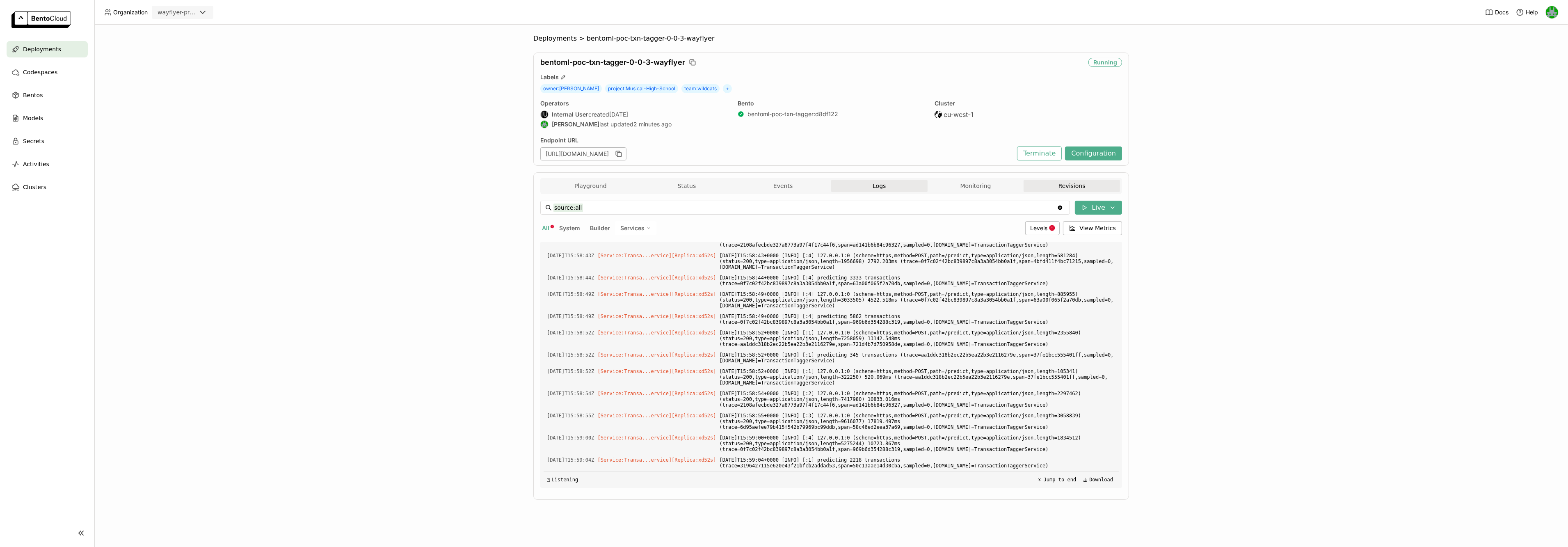
click at [1051, 190] on button "Revisions" at bounding box center [1072, 186] width 97 height 12
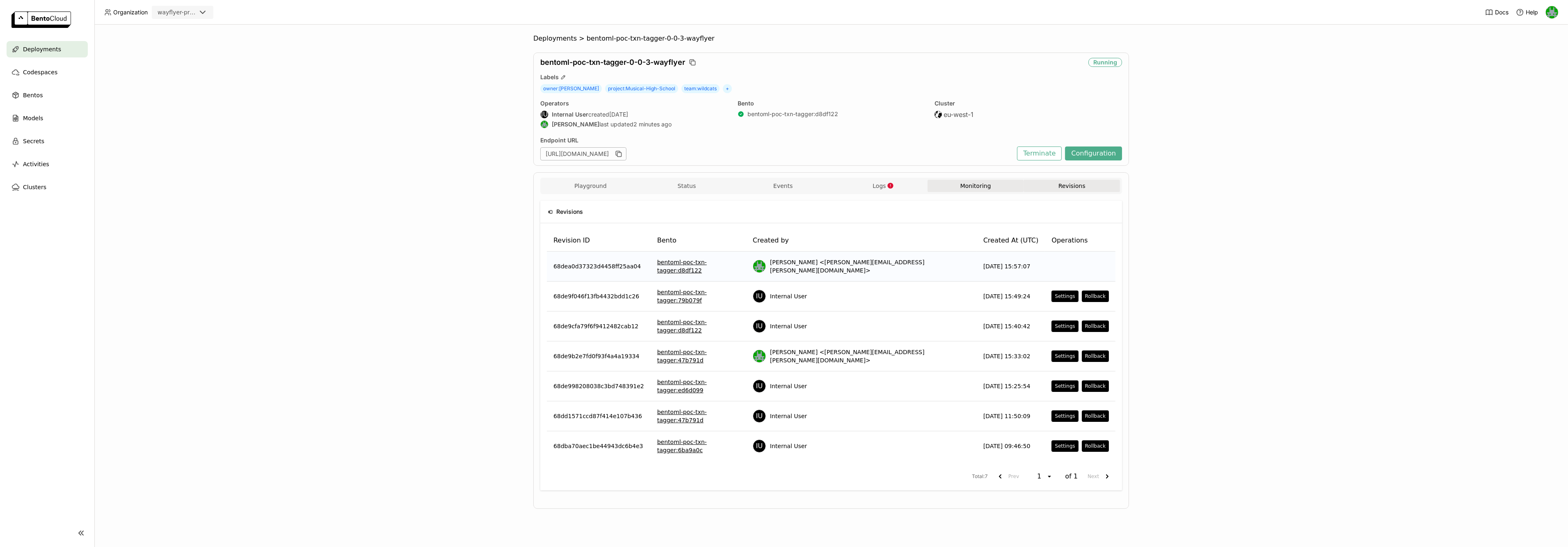
click at [977, 187] on button "Monitoring" at bounding box center [976, 186] width 97 height 12
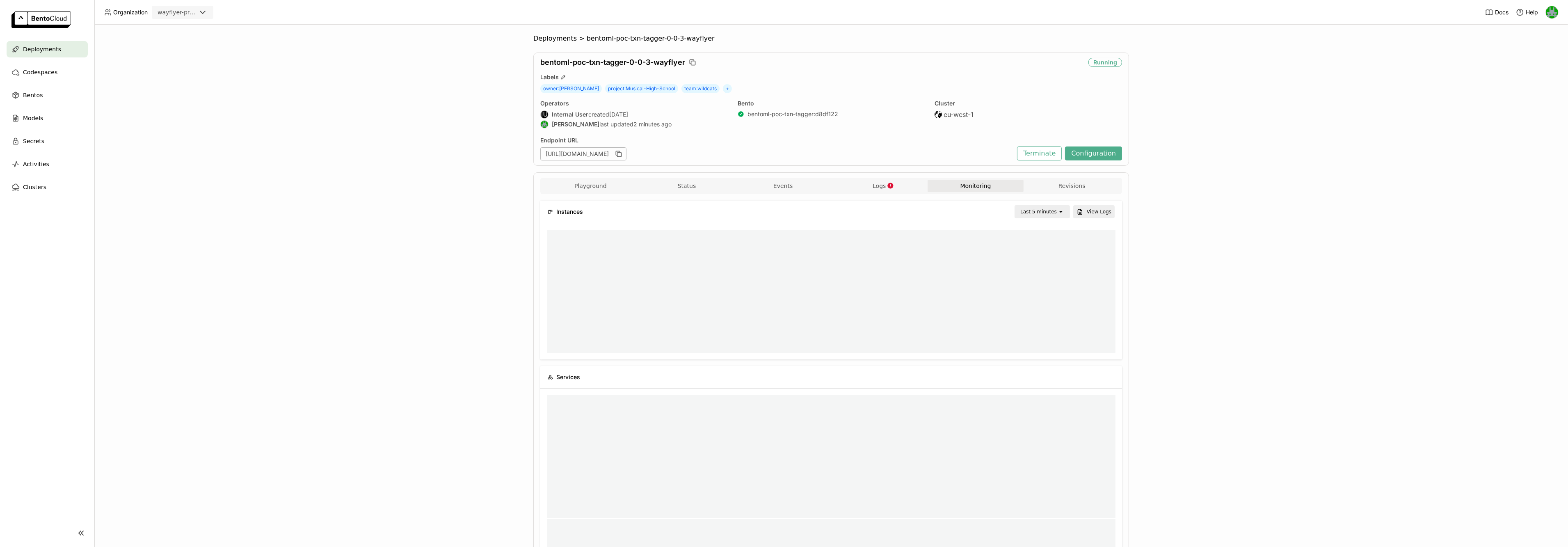
scroll to position [0, 0]
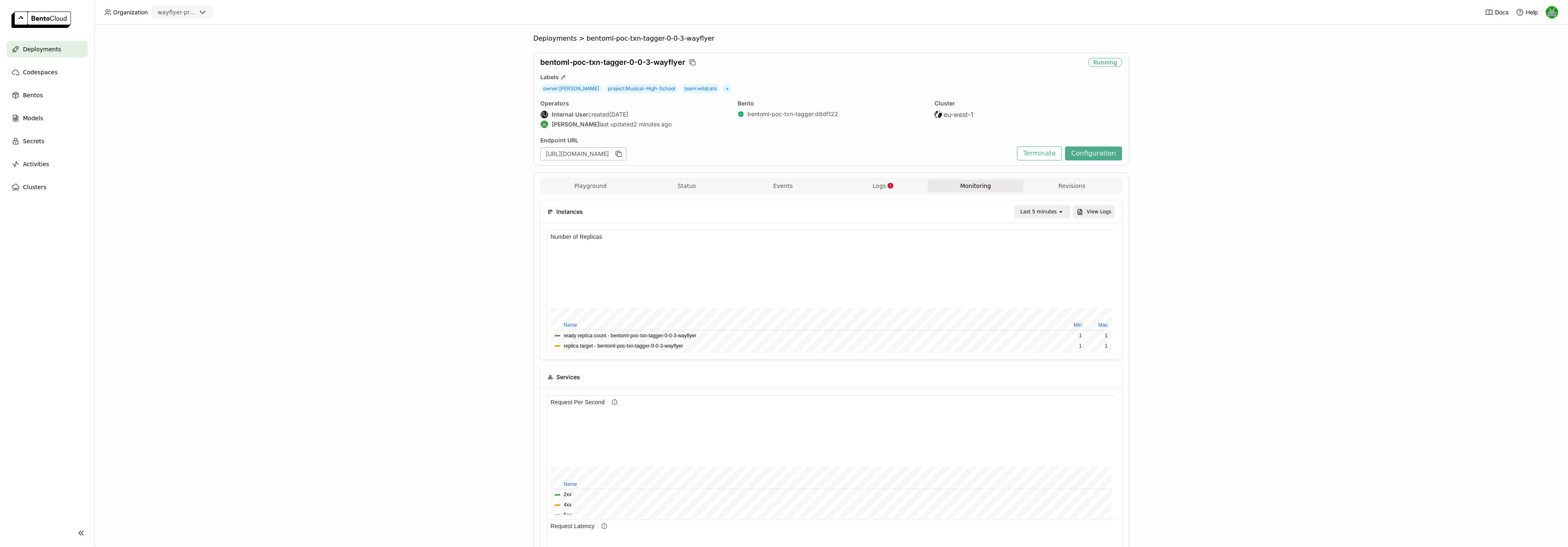
click at [867, 194] on div "Playground Status Events Logs Monitoring Revisions" at bounding box center [832, 187] width 578 height 14
click at [872, 188] on button "Logs" at bounding box center [880, 186] width 97 height 12
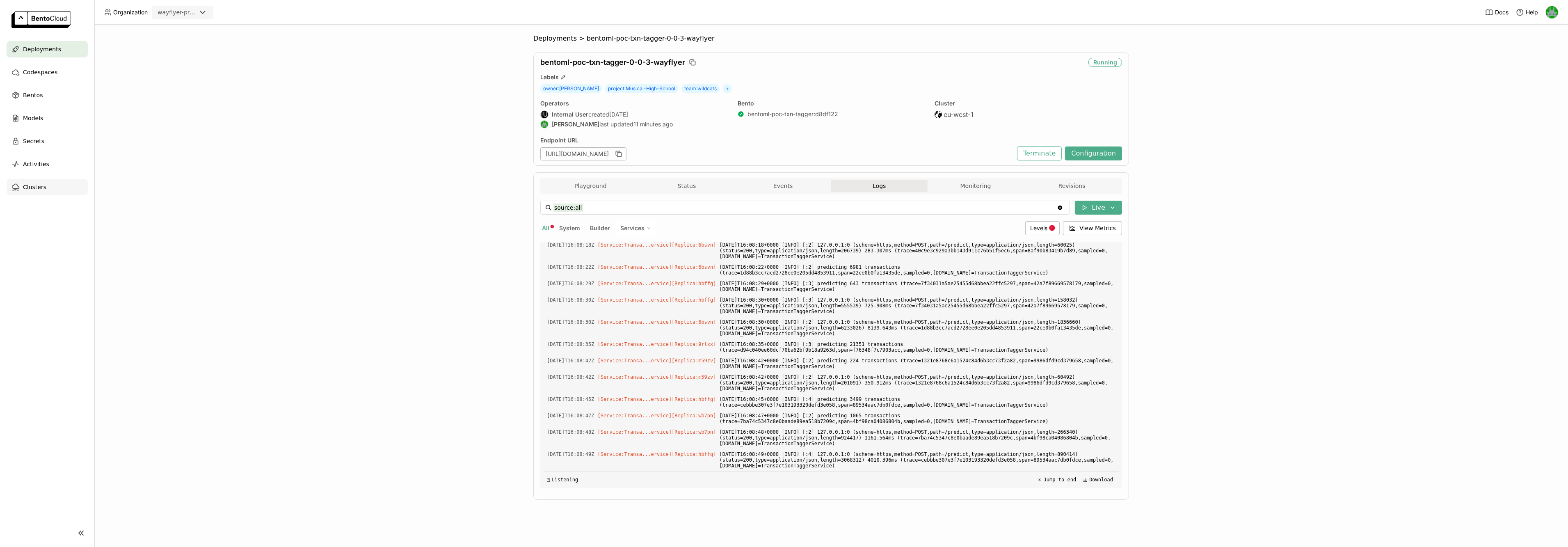
scroll to position [19224, 0]
